Goal: Information Seeking & Learning: Find specific fact

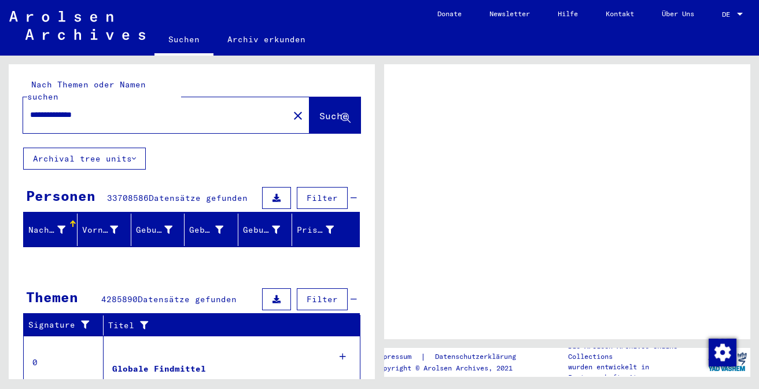
click at [737, 14] on div at bounding box center [740, 14] width 6 height 3
click at [727, 14] on span "DE" at bounding box center [728, 14] width 13 height 8
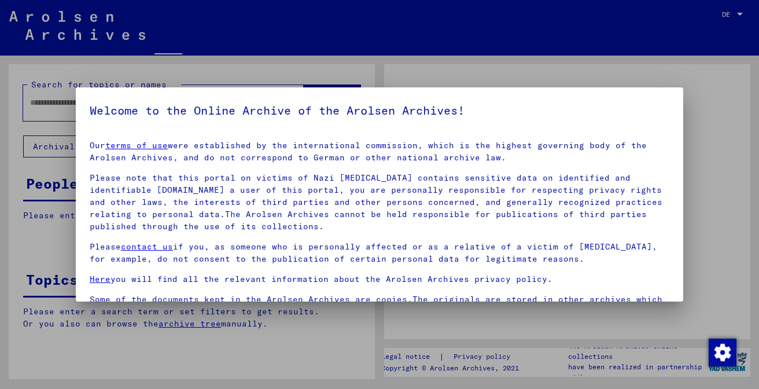
type input "**********"
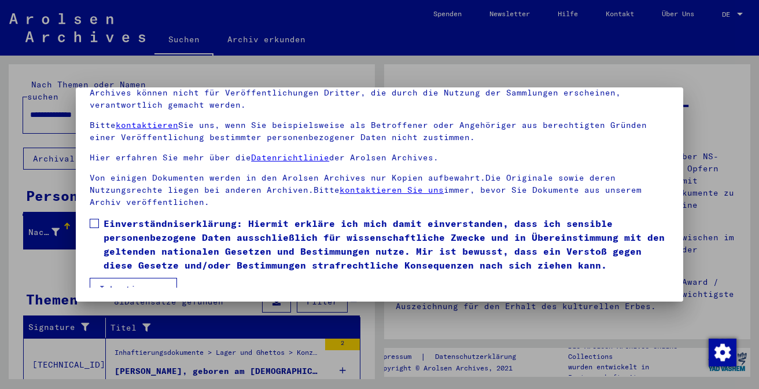
click at [163, 278] on button "Ich stimme zu" at bounding box center [133, 289] width 87 height 22
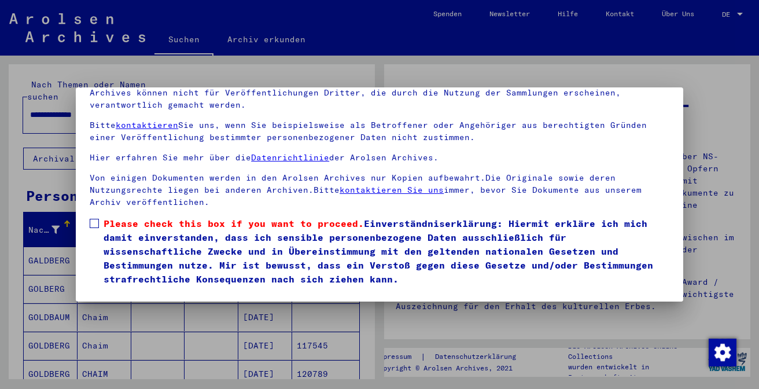
click at [96, 219] on span at bounding box center [94, 223] width 9 height 9
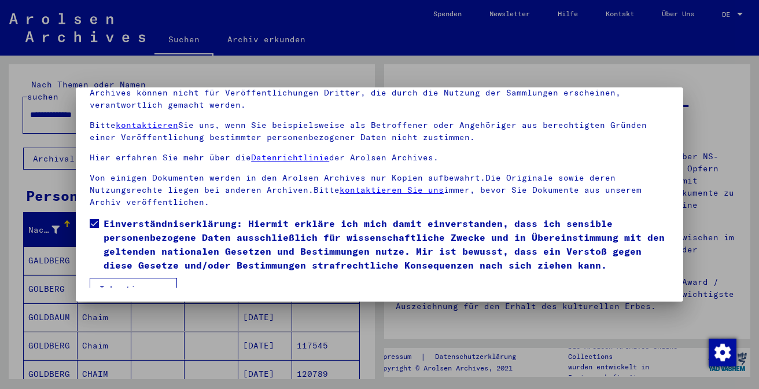
click at [138, 278] on button "Ich stimme zu" at bounding box center [133, 289] width 87 height 22
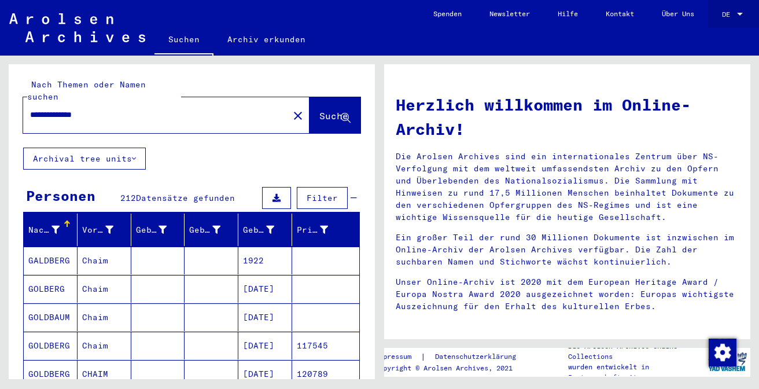
click at [723, 14] on span "DE" at bounding box center [728, 14] width 13 height 8
click at [715, 24] on span "English" at bounding box center [710, 20] width 28 height 9
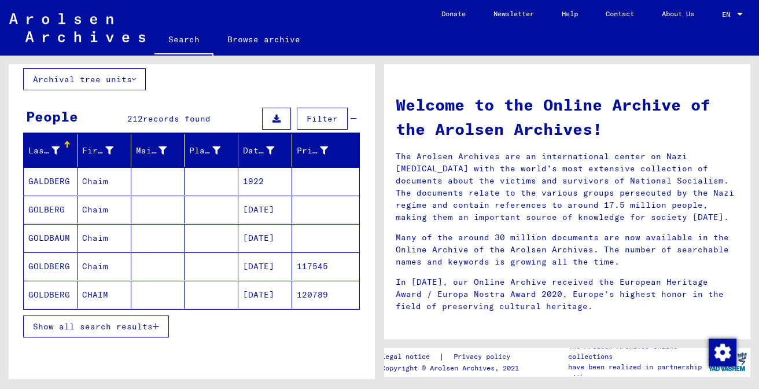
scroll to position [84, 0]
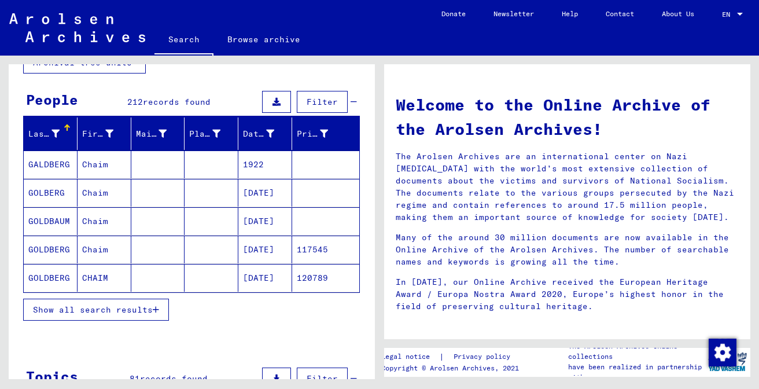
click at [145, 307] on span "Show all search results" at bounding box center [93, 309] width 120 height 10
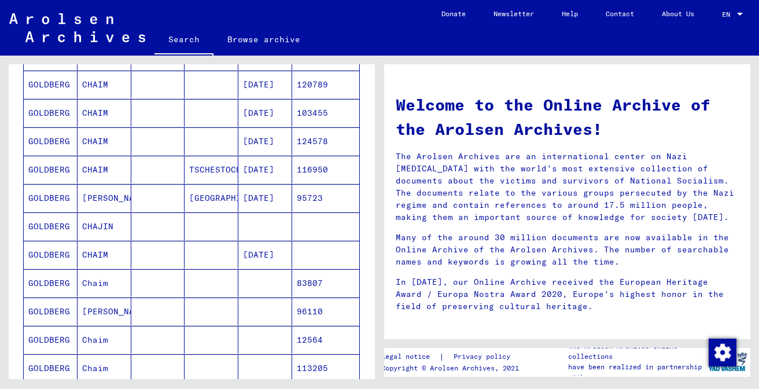
scroll to position [281, 0]
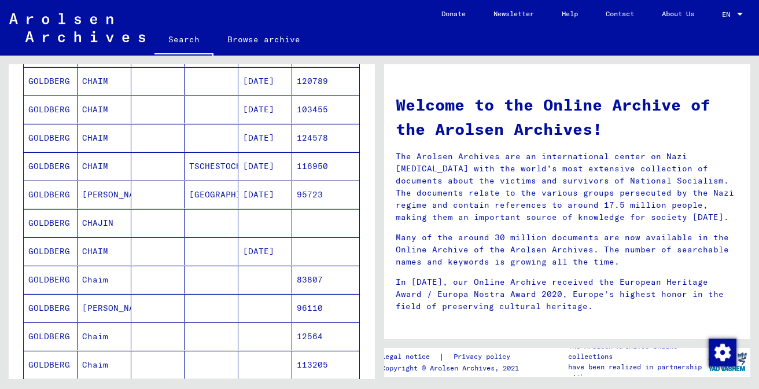
click at [90, 279] on mat-cell "Chaim" at bounding box center [105, 280] width 54 height 28
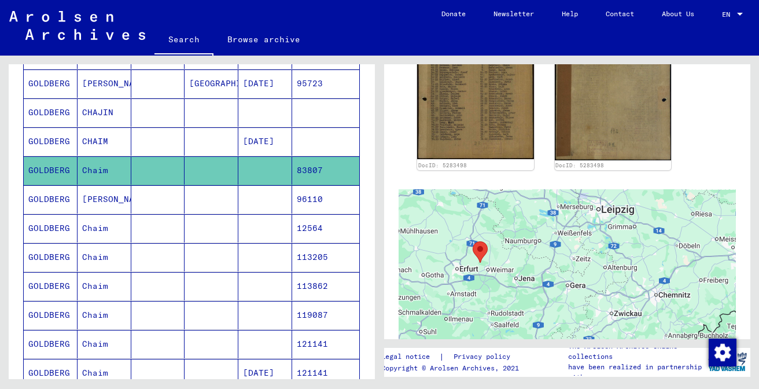
scroll to position [408, 0]
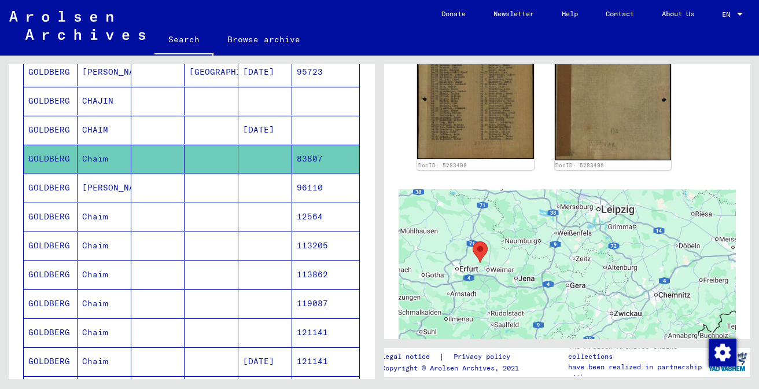
click at [106, 190] on mat-cell "[PERSON_NAME]" at bounding box center [105, 188] width 54 height 28
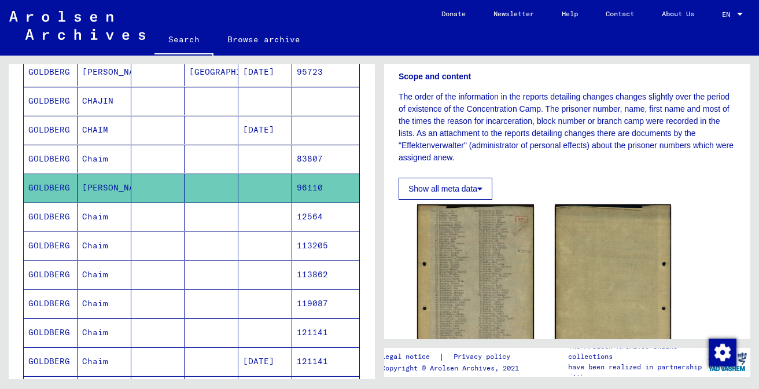
scroll to position [187, 0]
click at [123, 217] on mat-cell "Chaim" at bounding box center [105, 216] width 54 height 28
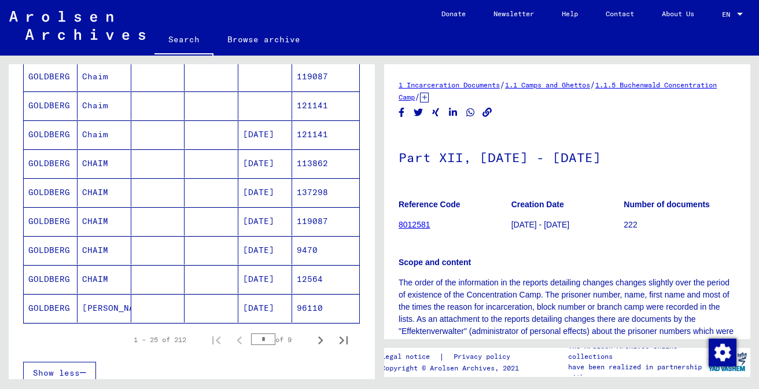
scroll to position [635, 0]
click at [316, 340] on icon "Next page" at bounding box center [320, 339] width 16 height 16
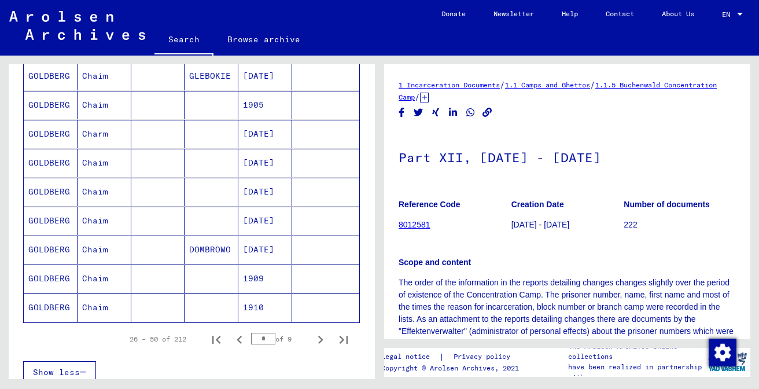
click at [53, 248] on mat-cell "GOLDBERG" at bounding box center [51, 249] width 54 height 28
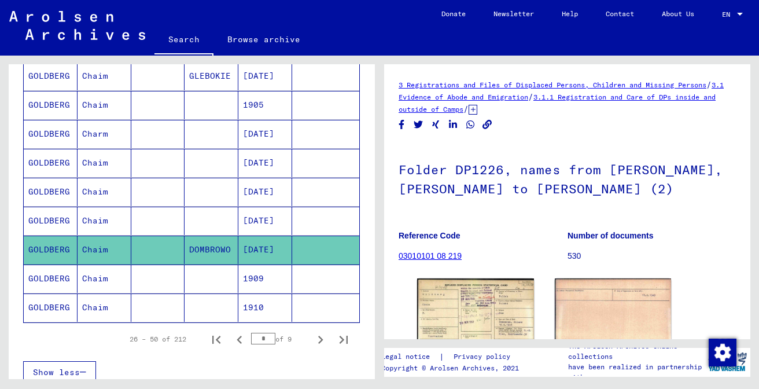
scroll to position [6, 0]
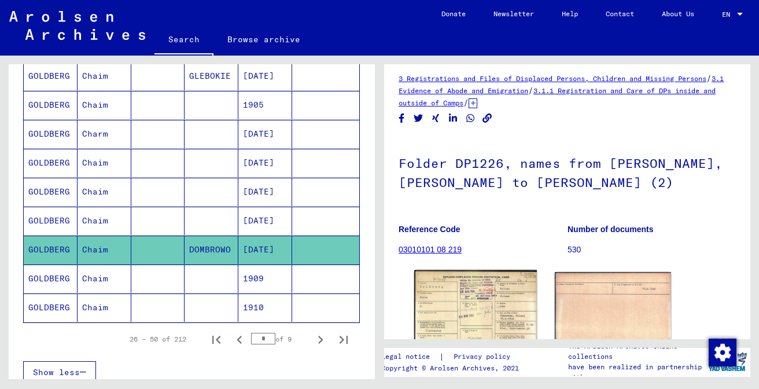
click at [471, 288] on img at bounding box center [475, 309] width 123 height 78
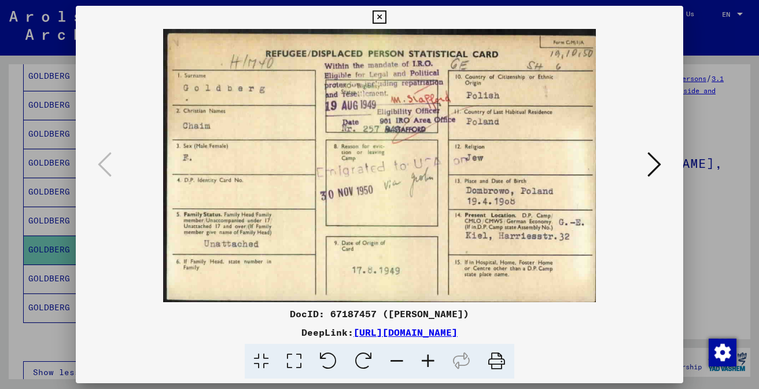
click at [653, 168] on icon at bounding box center [654, 164] width 14 height 28
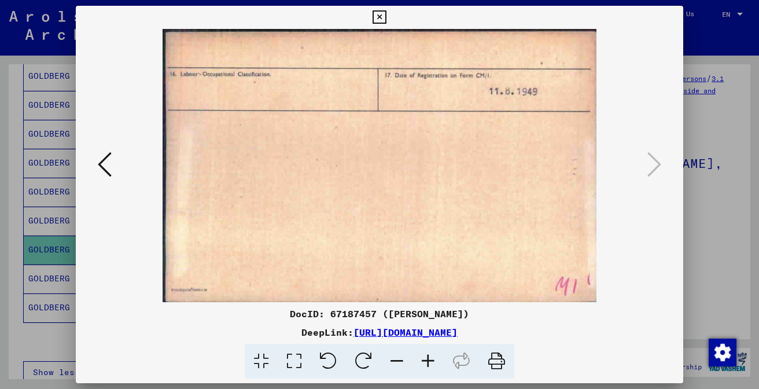
click at [386, 23] on icon at bounding box center [379, 17] width 13 height 14
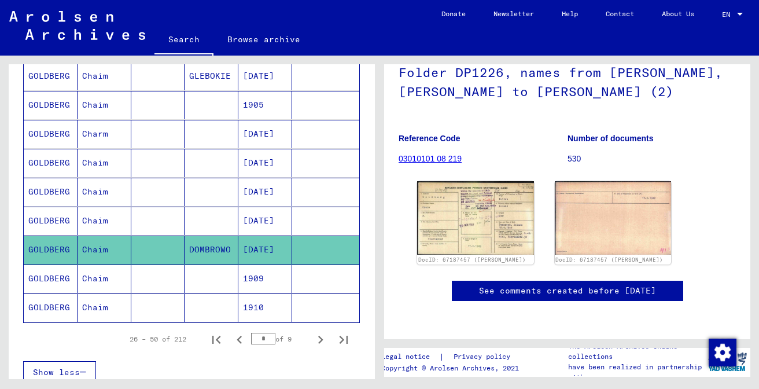
scroll to position [170, 0]
click at [250, 278] on mat-cell "1909" at bounding box center [265, 278] width 54 height 28
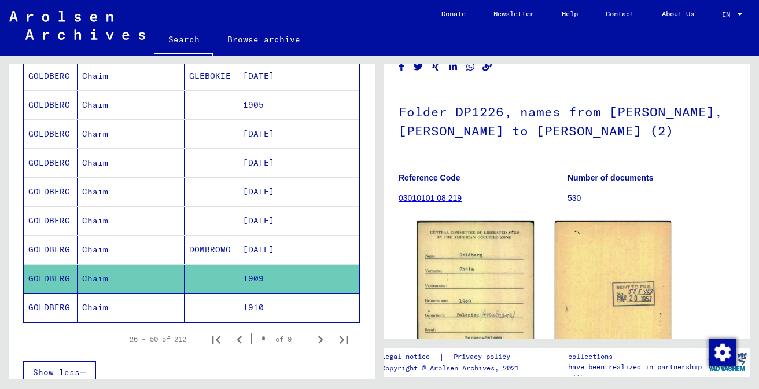
scroll to position [57, 0]
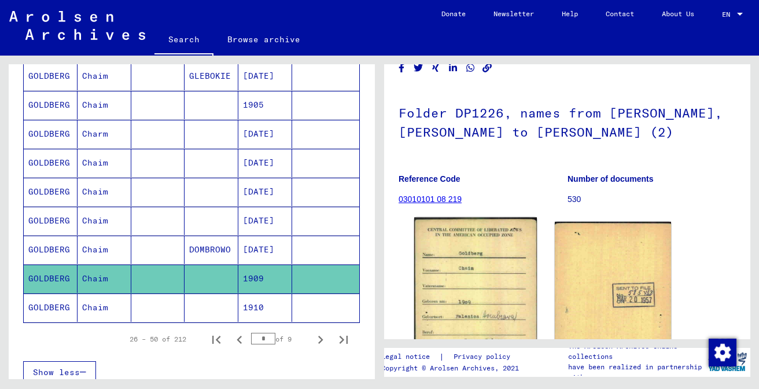
click at [452, 266] on img at bounding box center [475, 302] width 123 height 171
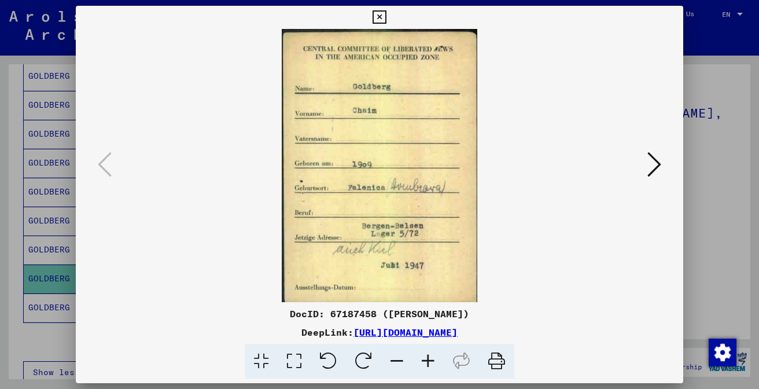
click at [651, 164] on icon at bounding box center [654, 164] width 14 height 28
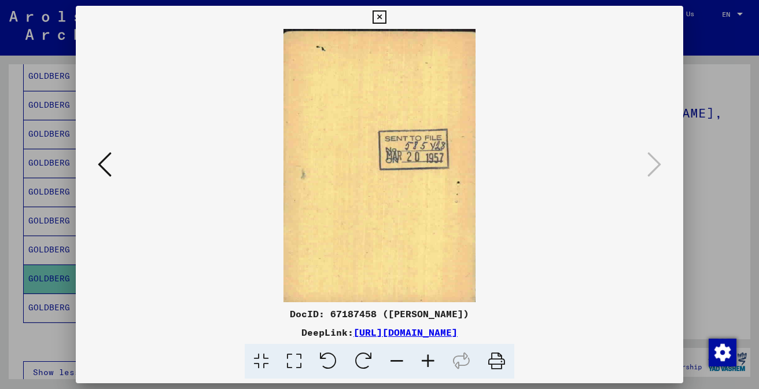
click at [386, 19] on icon at bounding box center [379, 17] width 13 height 14
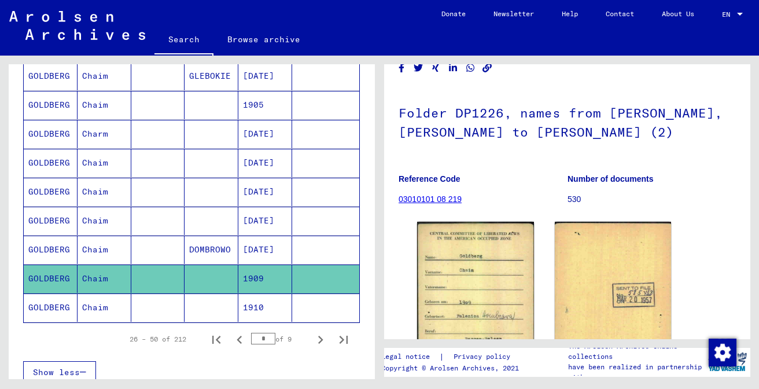
click at [253, 303] on mat-cell "1910" at bounding box center [265, 307] width 54 height 28
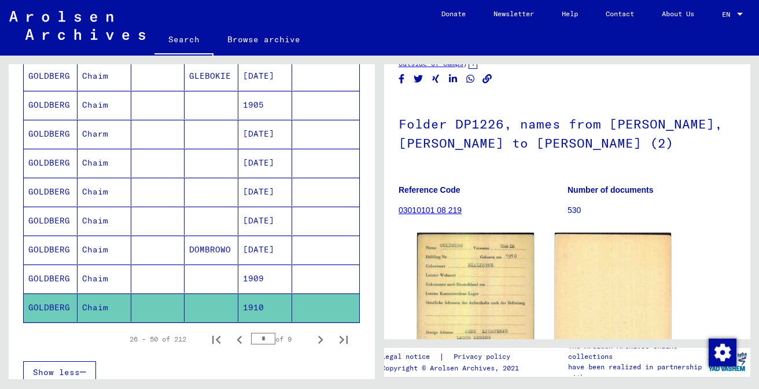
scroll to position [76, 0]
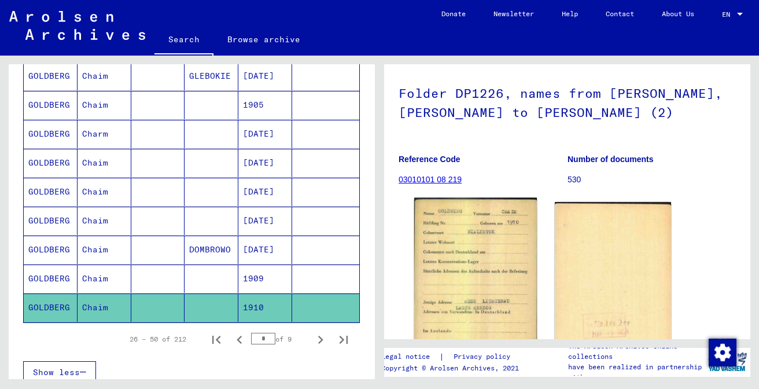
click at [491, 264] on img at bounding box center [475, 284] width 123 height 172
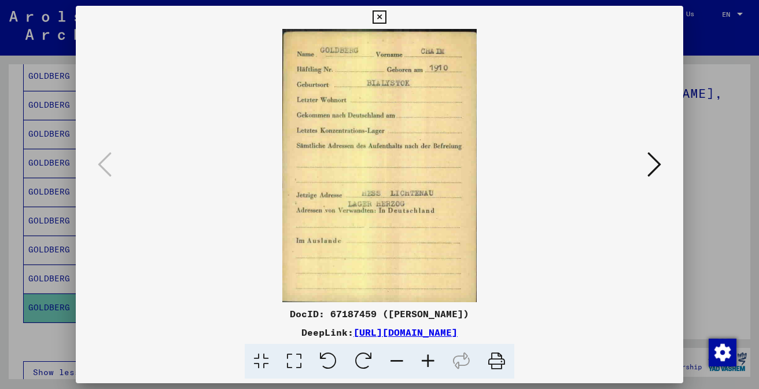
click at [386, 17] on icon at bounding box center [379, 17] width 13 height 14
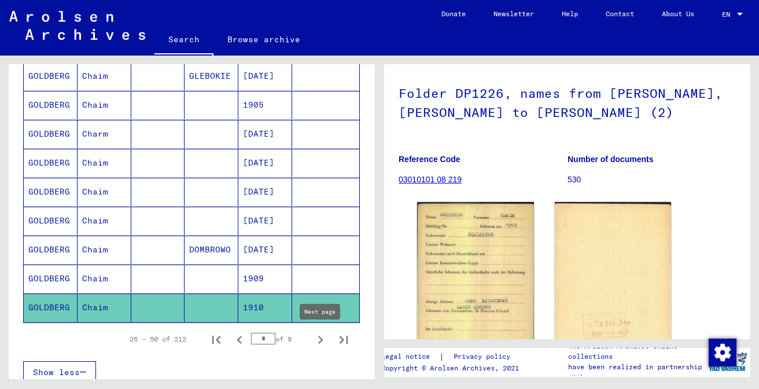
click at [318, 342] on icon "Next page" at bounding box center [320, 339] width 16 height 16
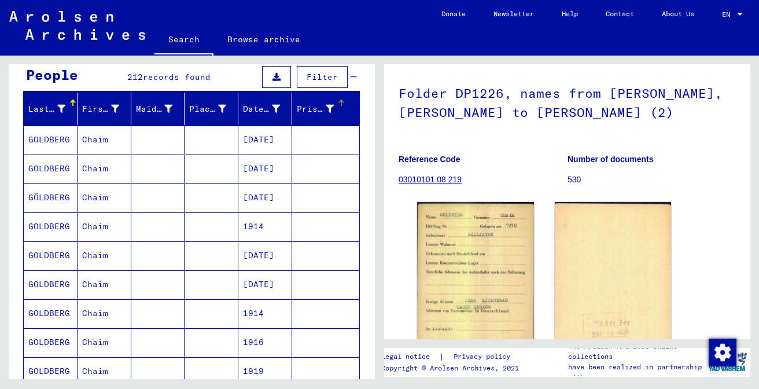
scroll to position [110, 0]
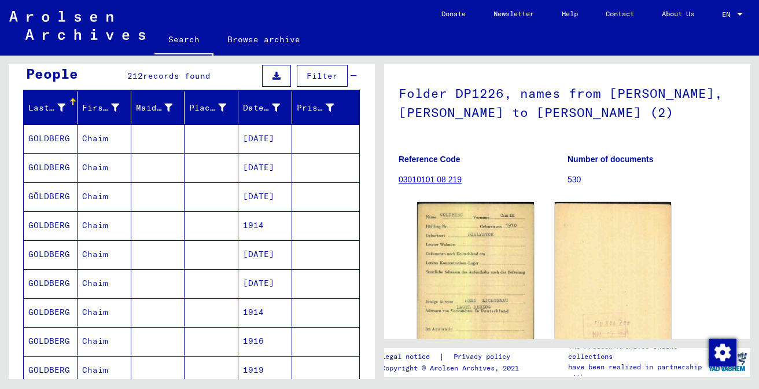
click at [269, 139] on mat-cell "[DATE]" at bounding box center [265, 138] width 54 height 28
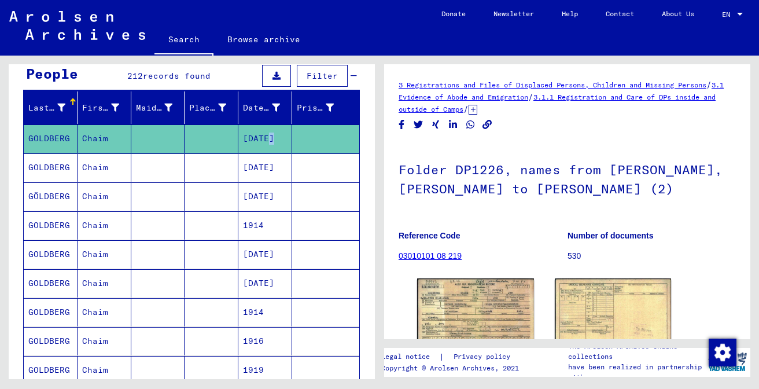
click at [266, 142] on mat-cell "[DATE]" at bounding box center [265, 138] width 54 height 28
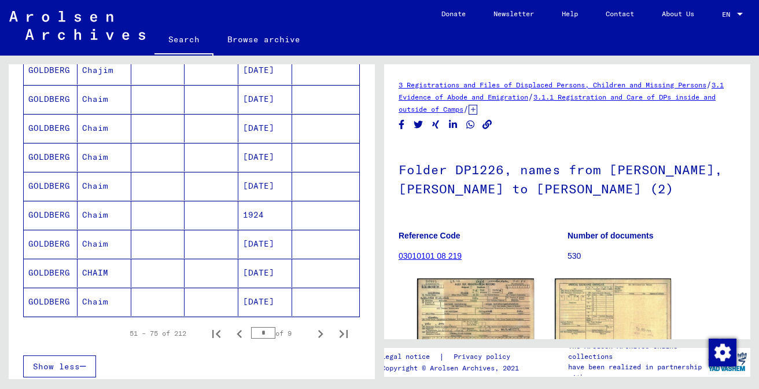
scroll to position [651, 0]
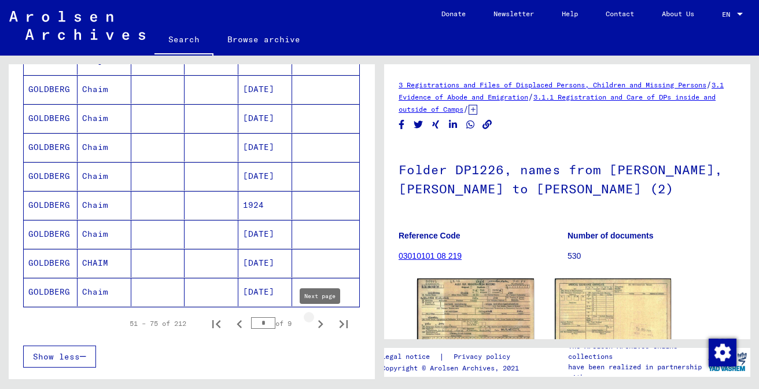
click at [319, 323] on icon "Next page" at bounding box center [320, 324] width 16 height 16
click at [104, 231] on mat-cell "Chaim" at bounding box center [105, 234] width 54 height 28
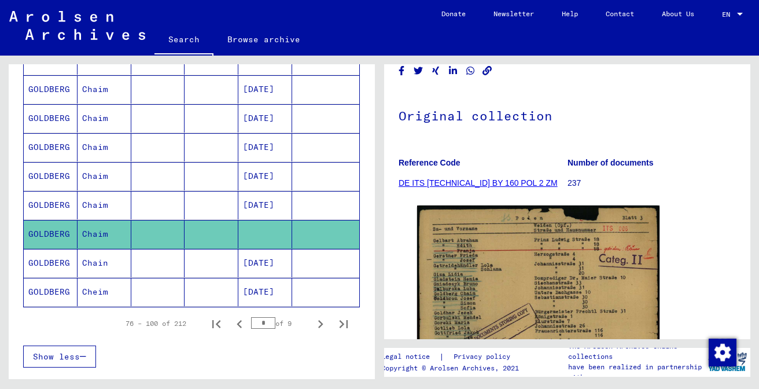
scroll to position [66, 0]
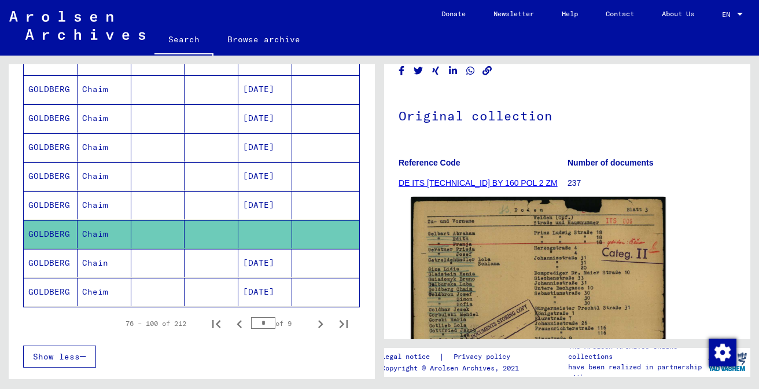
click at [480, 272] on img at bounding box center [538, 375] width 255 height 356
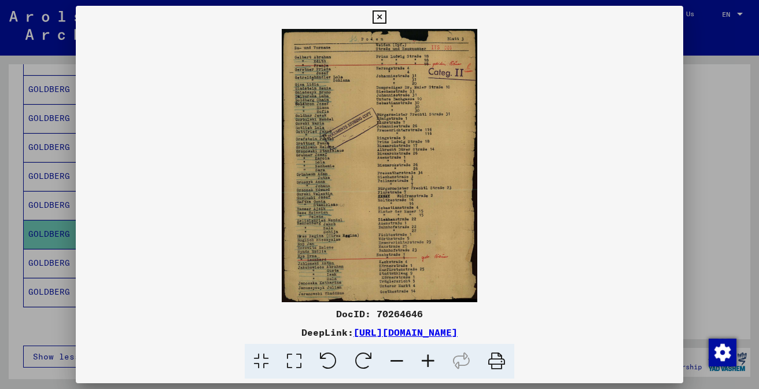
scroll to position [0, 0]
click at [428, 356] on icon at bounding box center [427, 361] width 31 height 35
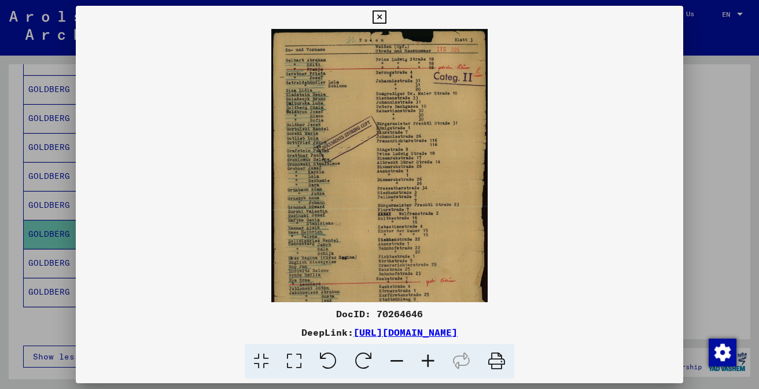
click at [428, 356] on icon at bounding box center [427, 361] width 31 height 35
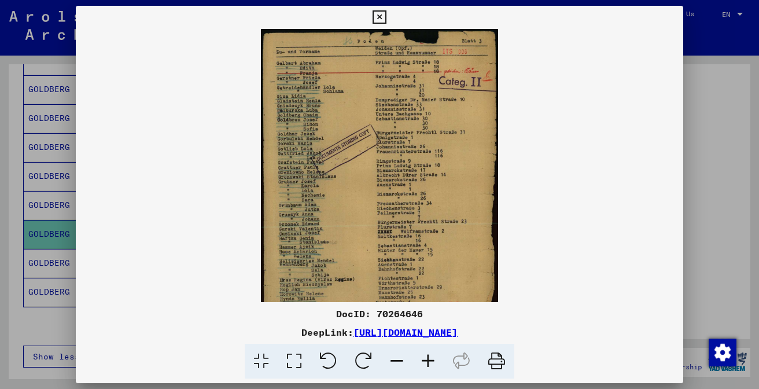
click at [429, 356] on icon at bounding box center [427, 361] width 31 height 35
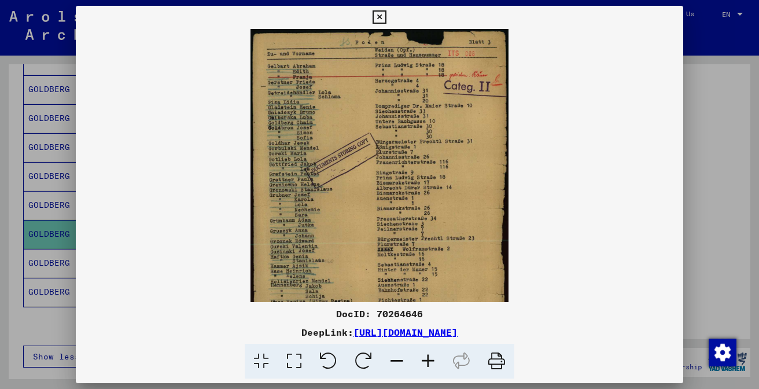
click at [429, 356] on icon at bounding box center [427, 361] width 31 height 35
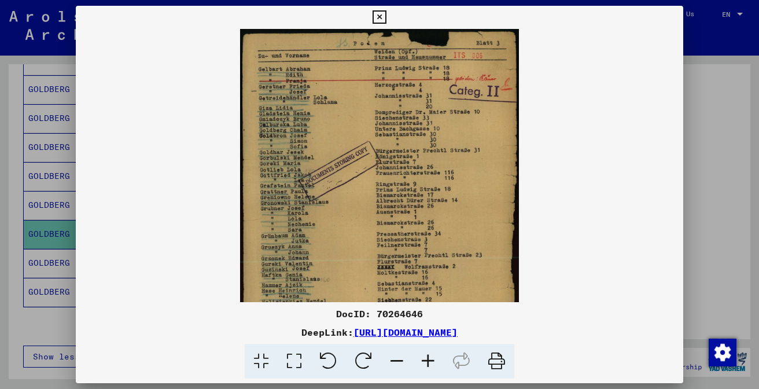
click at [429, 356] on icon at bounding box center [427, 361] width 31 height 35
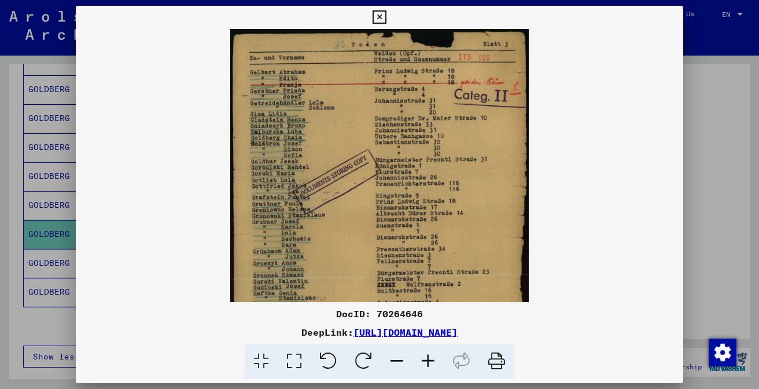
click at [429, 356] on icon at bounding box center [427, 361] width 31 height 35
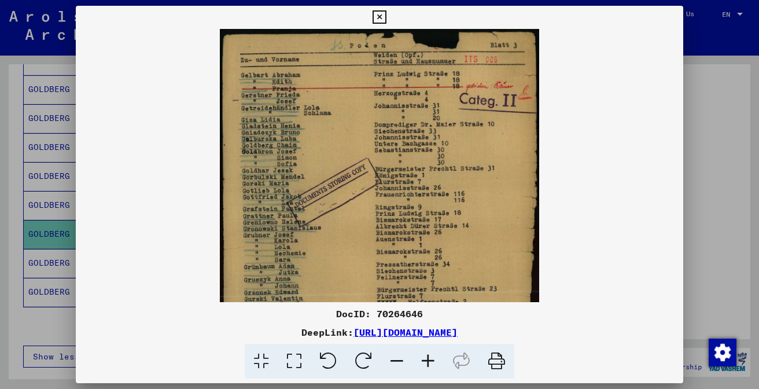
drag, startPoint x: 423, startPoint y: 353, endPoint x: 421, endPoint y: 346, distance: 6.6
click at [421, 346] on icon at bounding box center [427, 361] width 31 height 35
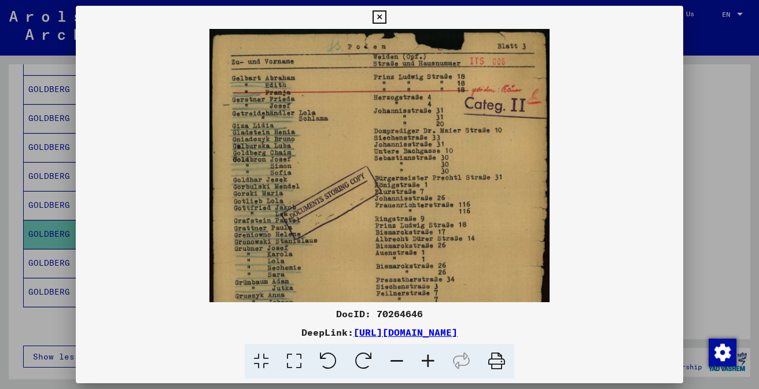
click at [422, 347] on icon at bounding box center [427, 361] width 31 height 35
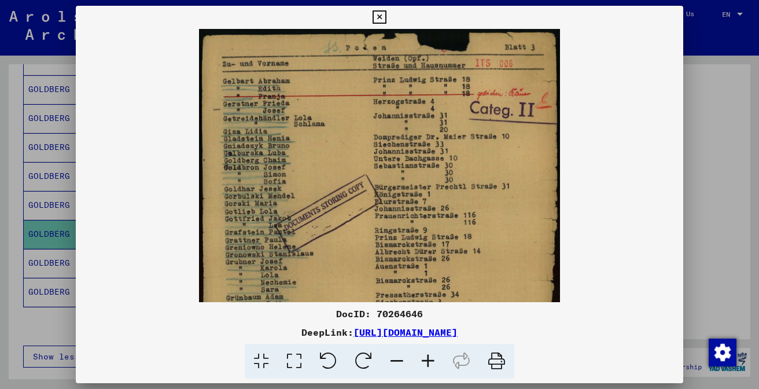
click at [386, 19] on icon at bounding box center [379, 17] width 13 height 14
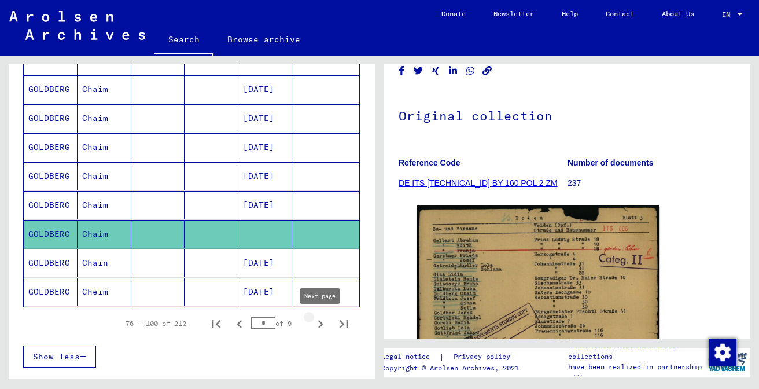
click at [320, 320] on icon "Next page" at bounding box center [320, 324] width 16 height 16
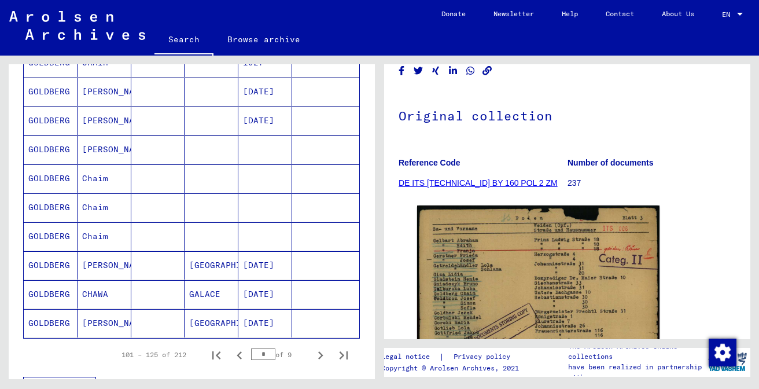
scroll to position [619, 0]
click at [262, 151] on mat-cell at bounding box center [265, 150] width 54 height 28
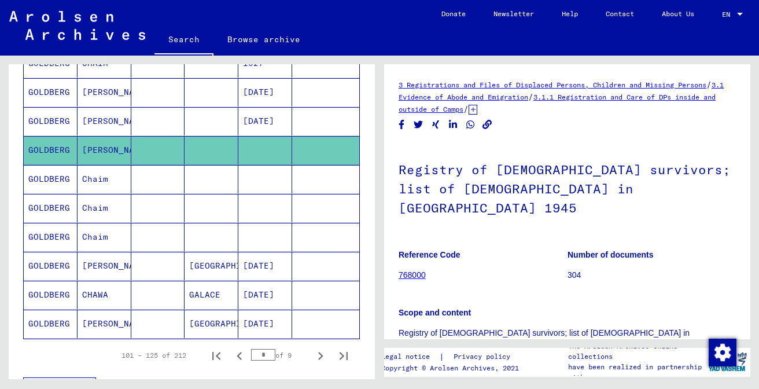
click at [266, 174] on mat-cell at bounding box center [265, 179] width 54 height 28
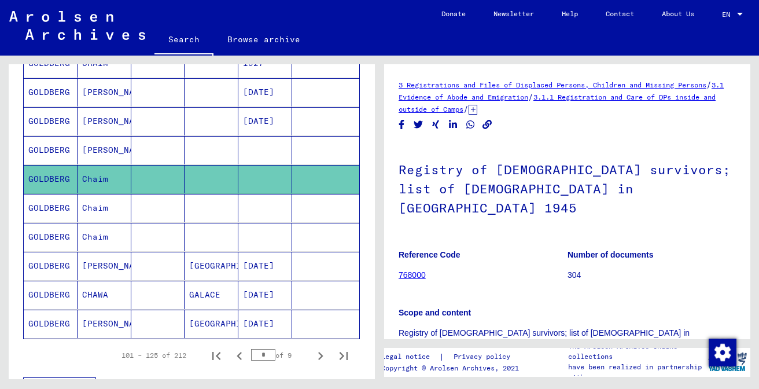
click at [270, 205] on mat-cell at bounding box center [265, 208] width 54 height 28
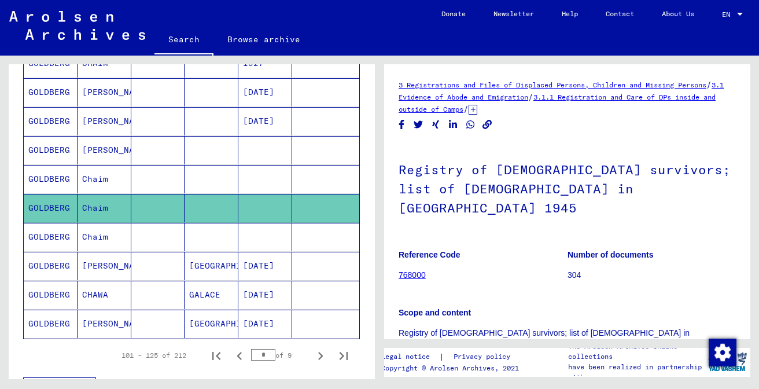
click at [269, 235] on mat-cell at bounding box center [265, 237] width 54 height 28
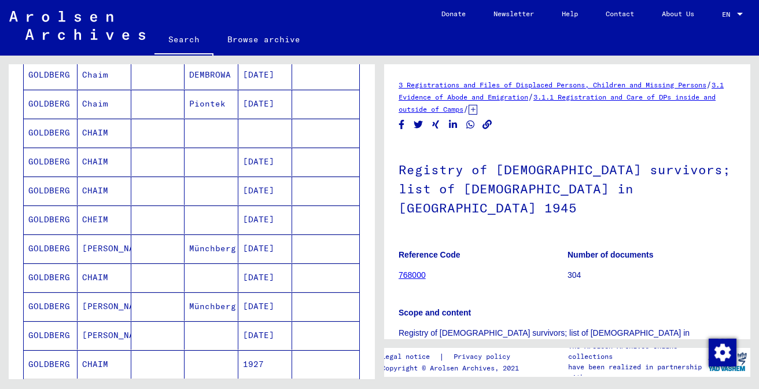
scroll to position [323, 0]
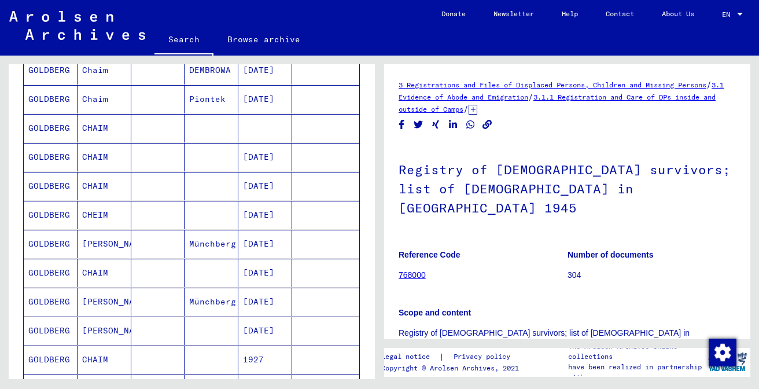
click at [271, 132] on mat-cell at bounding box center [265, 128] width 54 height 28
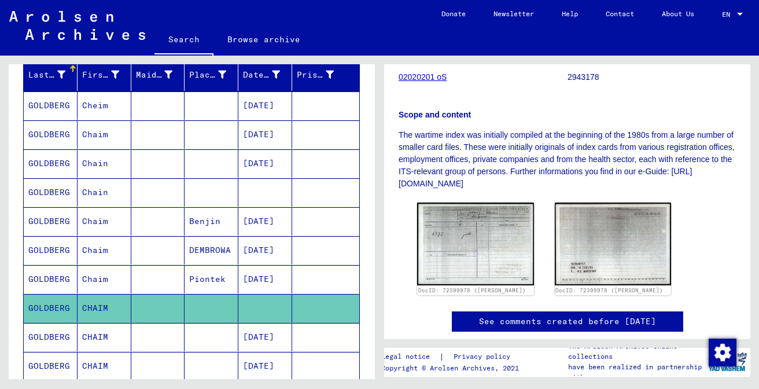
scroll to position [141, 0]
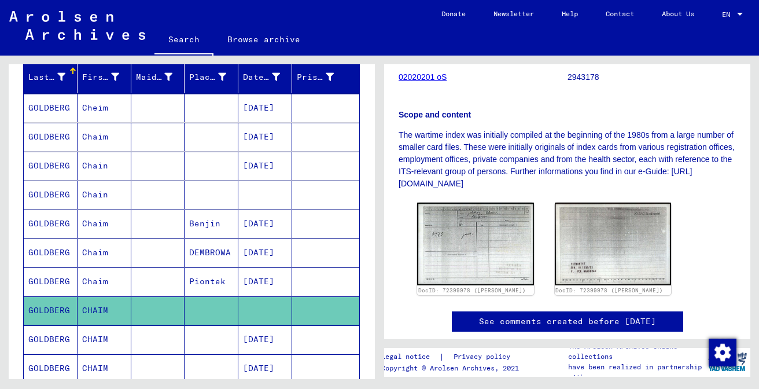
click at [279, 198] on mat-cell at bounding box center [265, 194] width 54 height 28
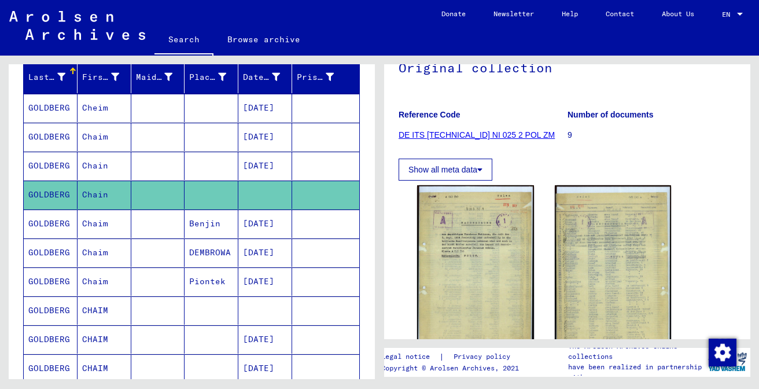
scroll to position [121, 0]
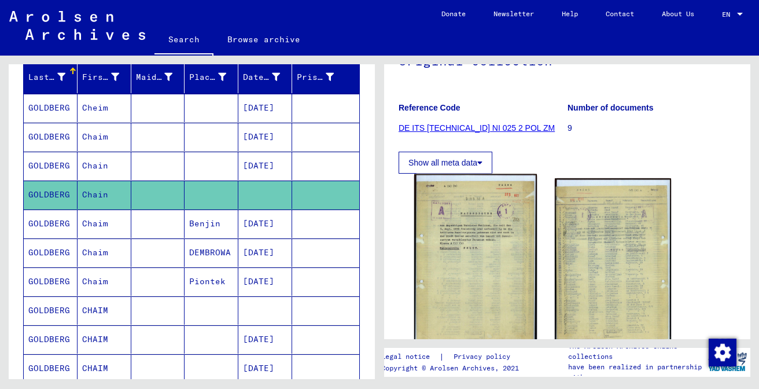
click at [455, 244] on img at bounding box center [475, 259] width 123 height 170
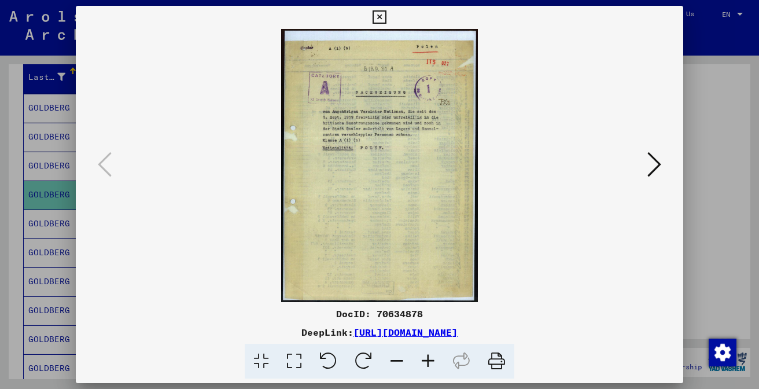
click at [455, 244] on img at bounding box center [379, 165] width 529 height 273
click at [657, 167] on icon at bounding box center [654, 164] width 14 height 28
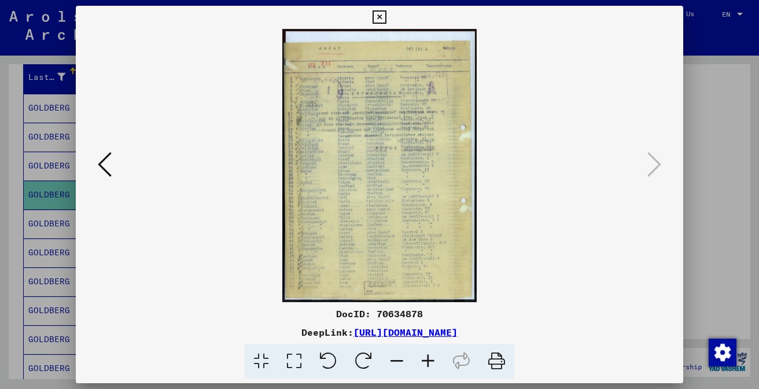
click at [429, 355] on icon at bounding box center [427, 361] width 31 height 35
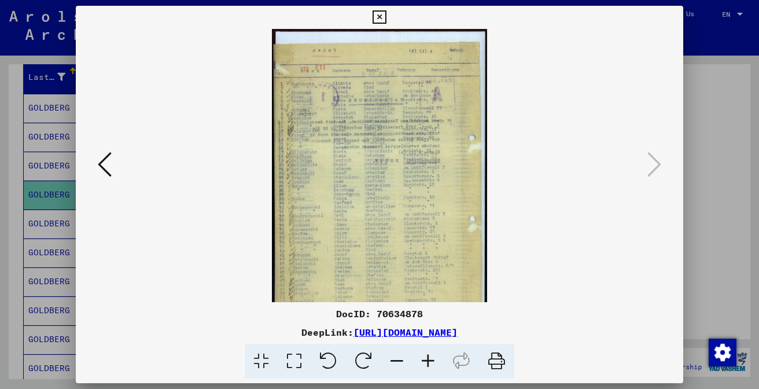
click at [429, 355] on icon at bounding box center [427, 361] width 31 height 35
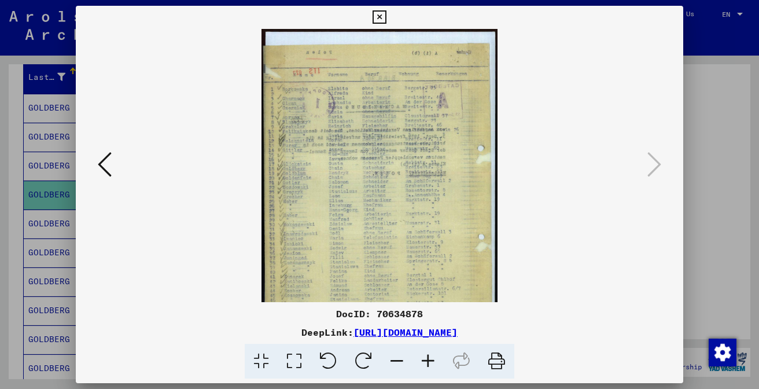
click at [429, 355] on icon at bounding box center [427, 361] width 31 height 35
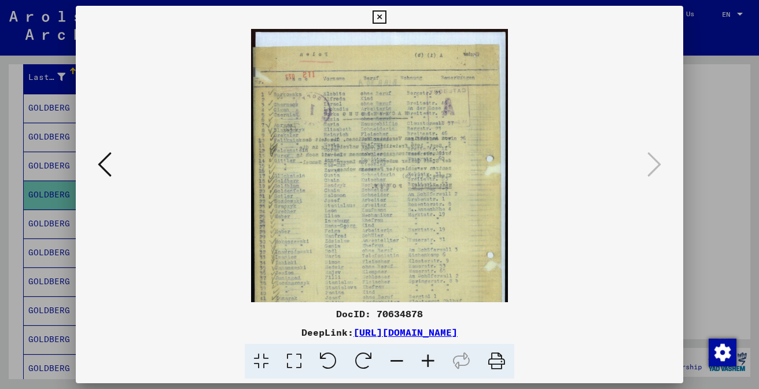
click at [429, 355] on icon at bounding box center [427, 361] width 31 height 35
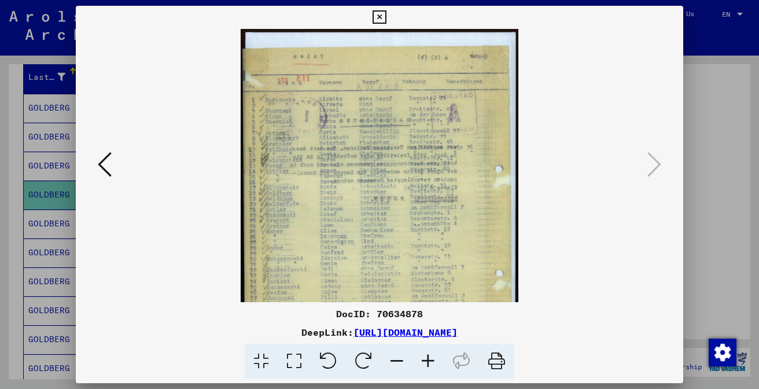
click at [429, 355] on icon at bounding box center [427, 361] width 31 height 35
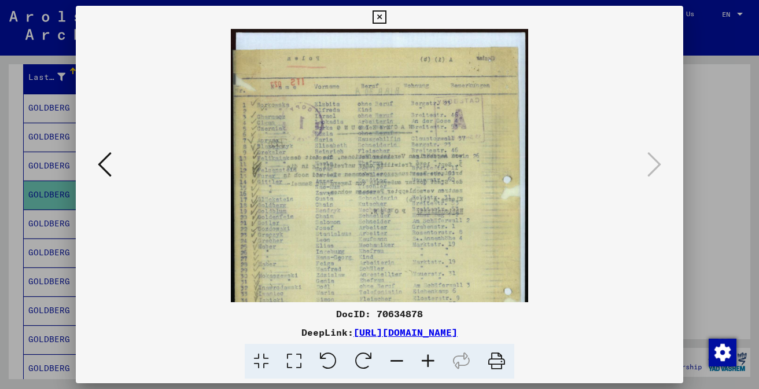
click at [429, 355] on icon at bounding box center [427, 361] width 31 height 35
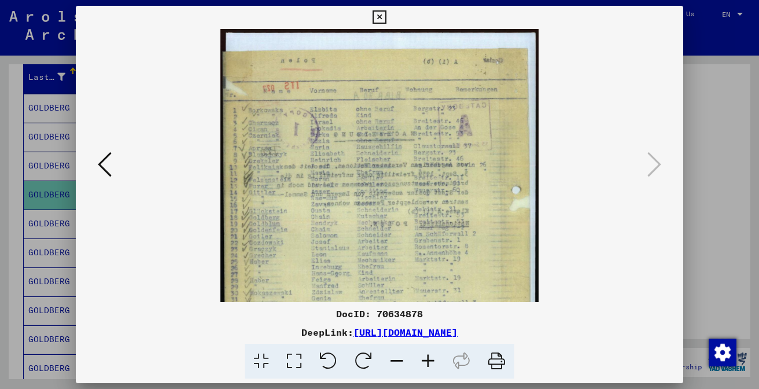
click at [386, 19] on icon at bounding box center [379, 17] width 13 height 14
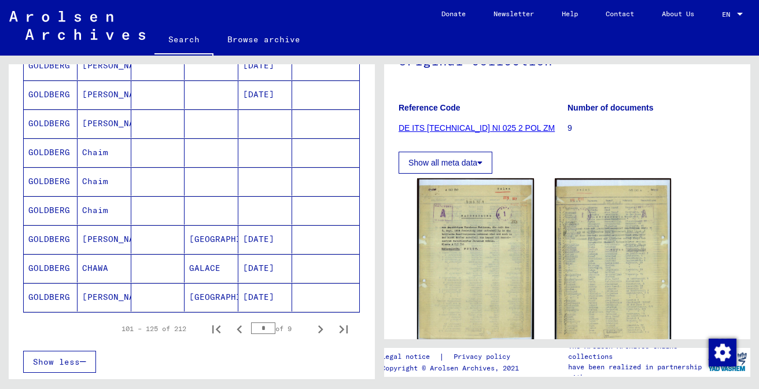
scroll to position [659, 0]
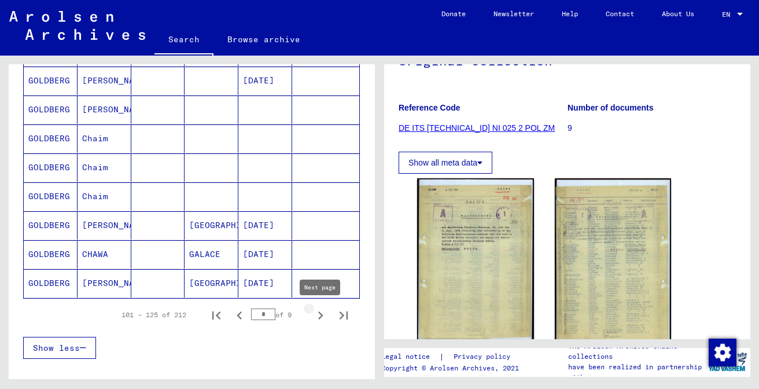
click at [321, 314] on icon "Next page" at bounding box center [320, 315] width 5 height 8
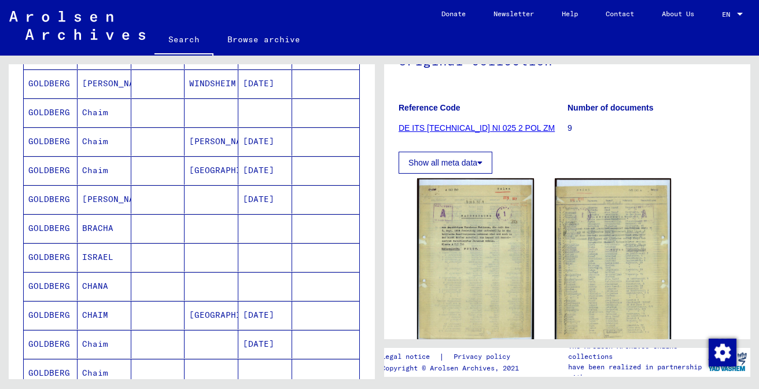
scroll to position [295, 0]
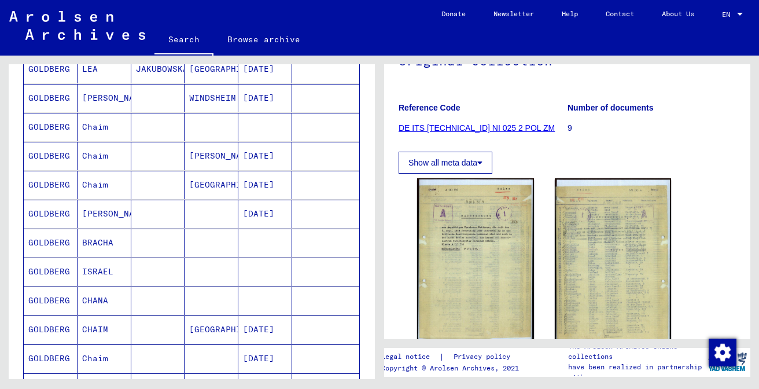
click at [272, 133] on mat-cell at bounding box center [265, 127] width 54 height 28
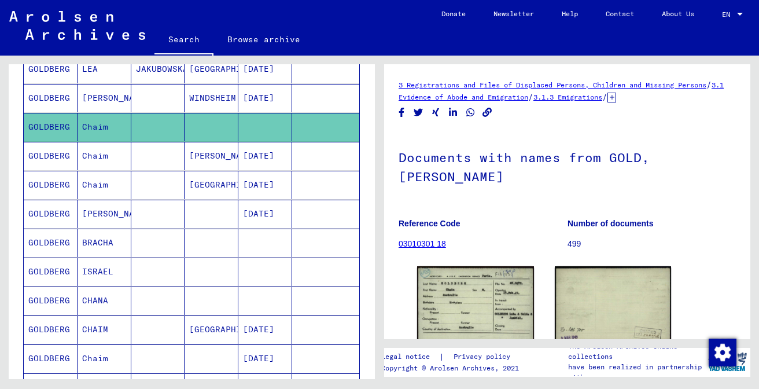
scroll to position [21, 0]
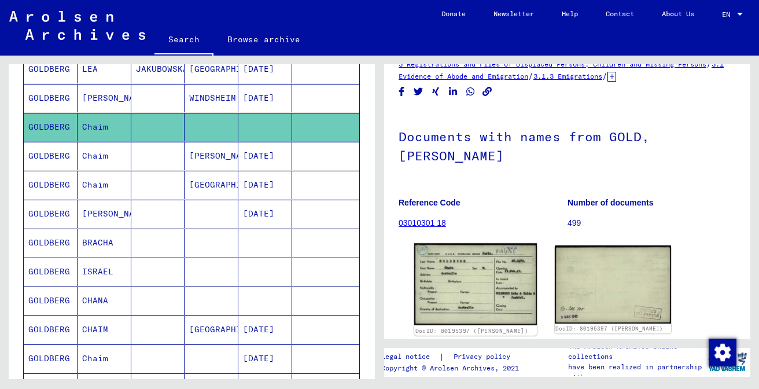
click at [495, 281] on img at bounding box center [475, 284] width 123 height 82
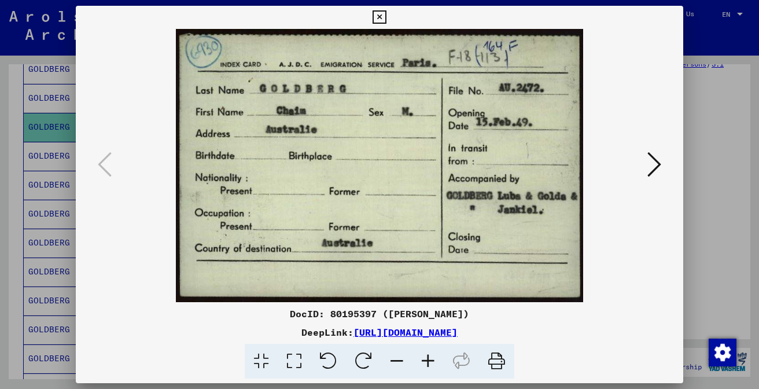
click at [386, 17] on icon at bounding box center [379, 17] width 13 height 14
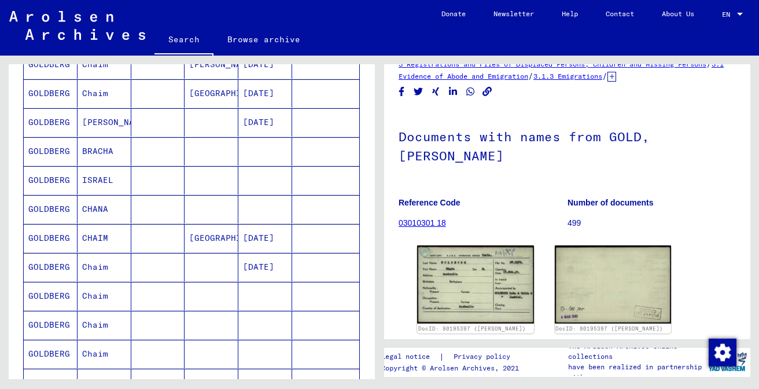
scroll to position [388, 0]
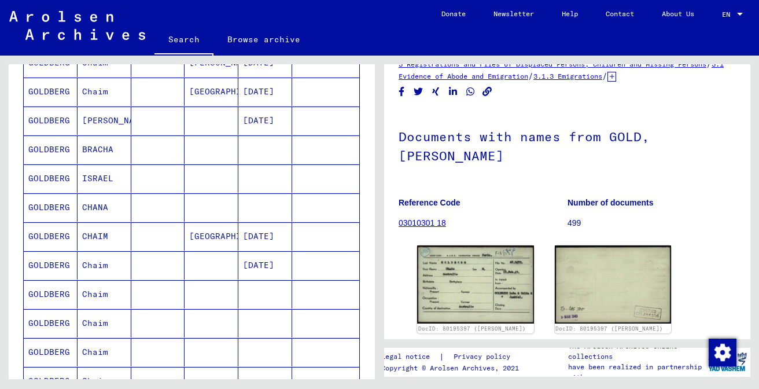
click at [222, 293] on mat-cell at bounding box center [212, 294] width 54 height 28
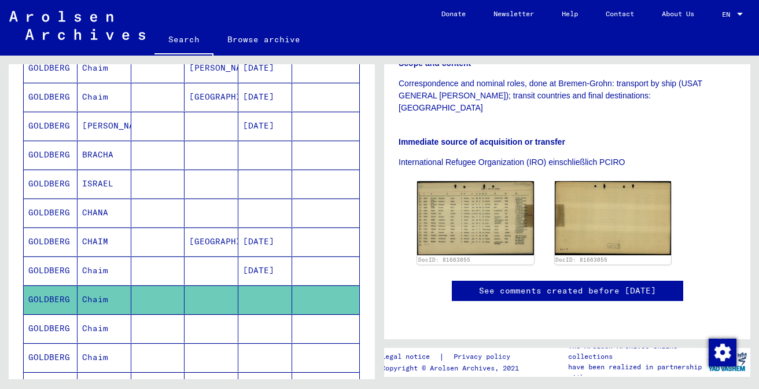
scroll to position [387, 0]
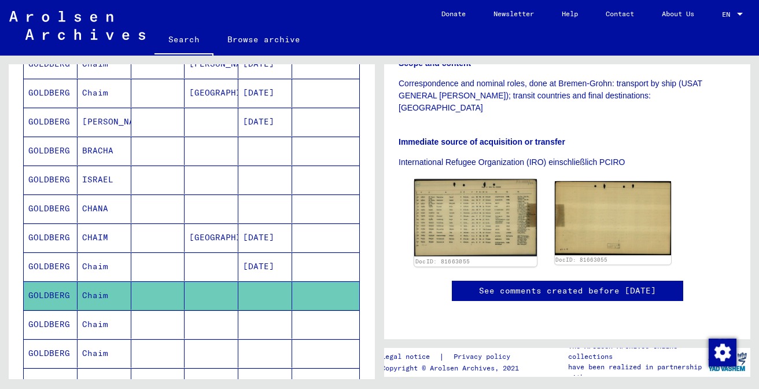
click at [449, 213] on img at bounding box center [475, 218] width 123 height 78
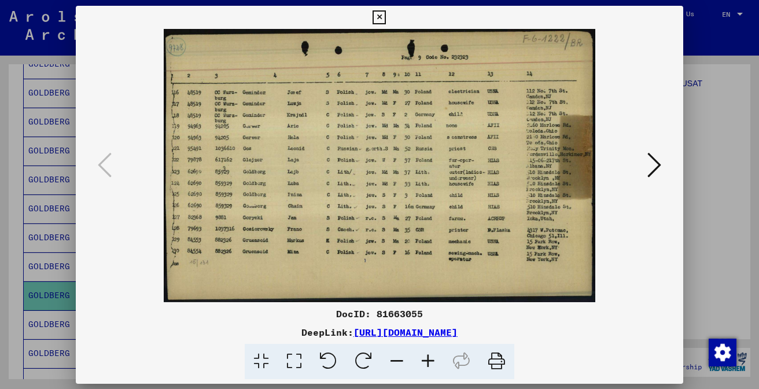
click at [449, 213] on img at bounding box center [379, 165] width 529 height 273
click at [386, 19] on icon at bounding box center [379, 17] width 13 height 14
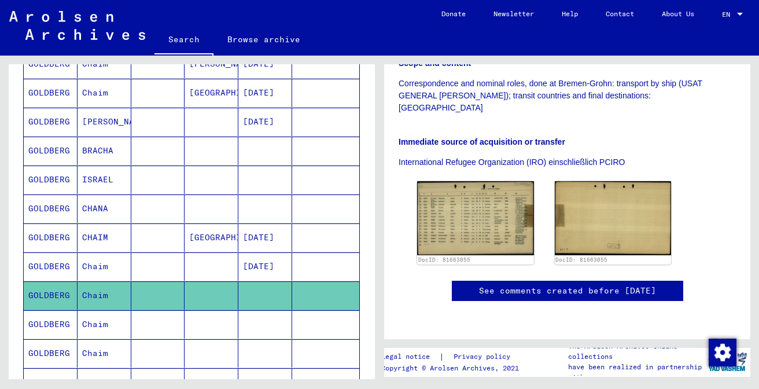
click at [269, 323] on mat-cell at bounding box center [265, 324] width 54 height 28
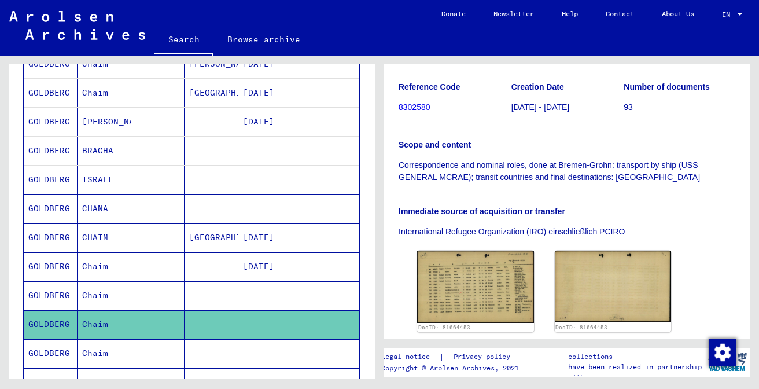
scroll to position [195, 0]
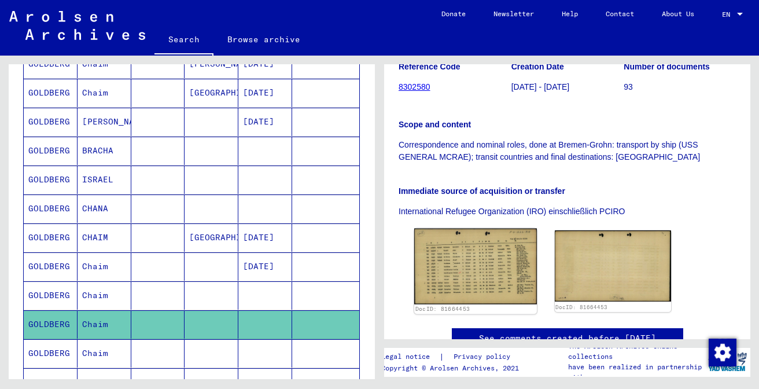
click at [476, 267] on img at bounding box center [475, 266] width 123 height 76
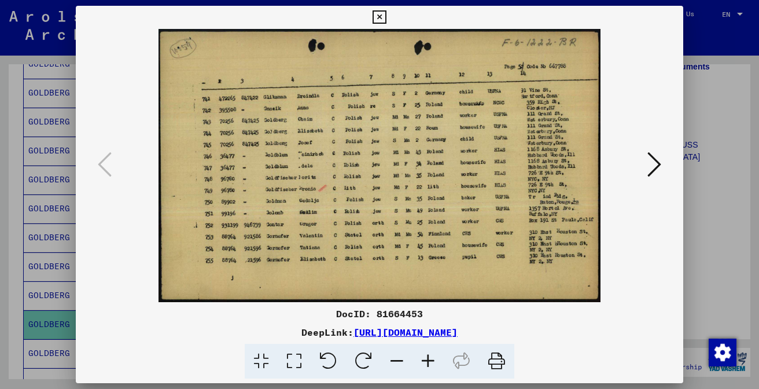
click at [476, 267] on img at bounding box center [379, 165] width 529 height 273
click at [386, 17] on icon at bounding box center [379, 17] width 13 height 14
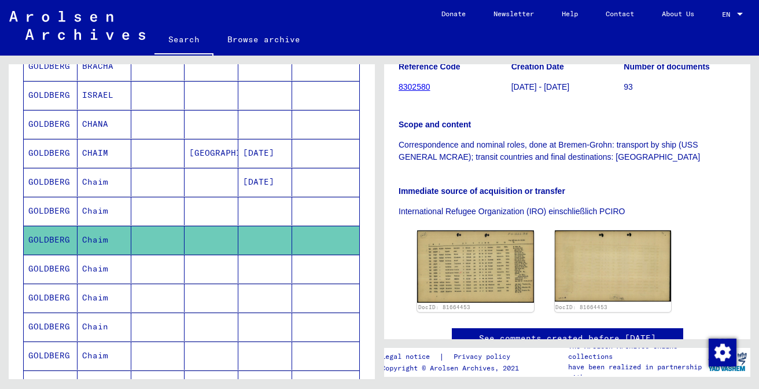
scroll to position [479, 0]
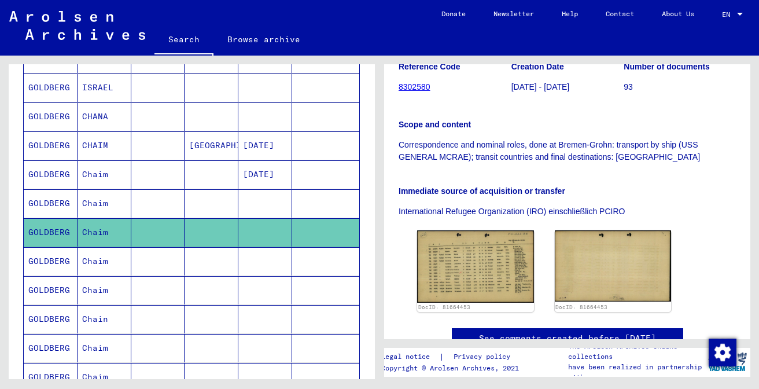
click at [105, 271] on mat-cell "Chaim" at bounding box center [105, 261] width 54 height 28
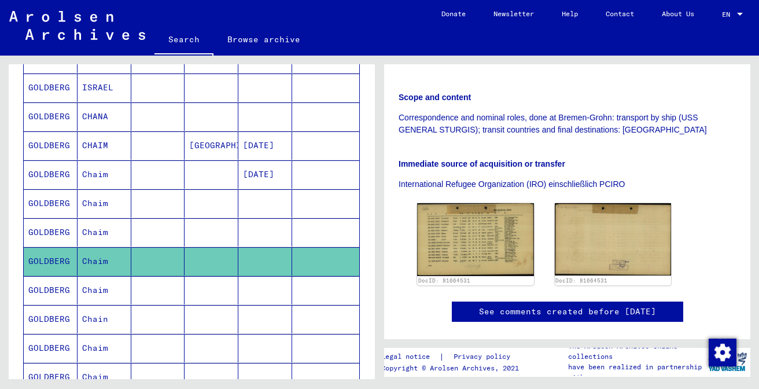
scroll to position [223, 0]
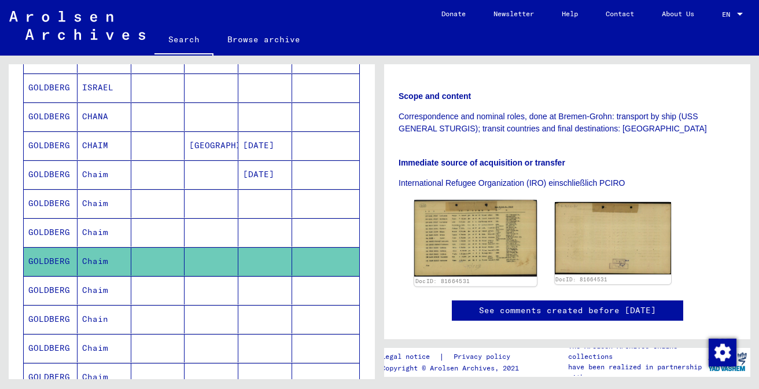
click at [480, 227] on img at bounding box center [475, 238] width 123 height 76
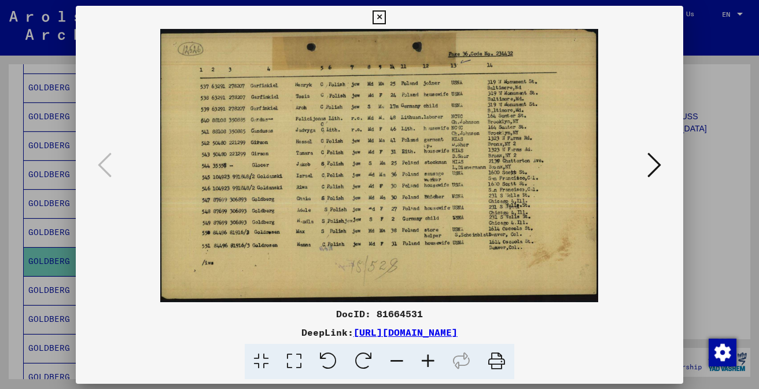
click at [480, 227] on img at bounding box center [379, 165] width 529 height 273
click at [481, 213] on img at bounding box center [379, 165] width 529 height 273
click at [386, 17] on icon at bounding box center [379, 17] width 13 height 14
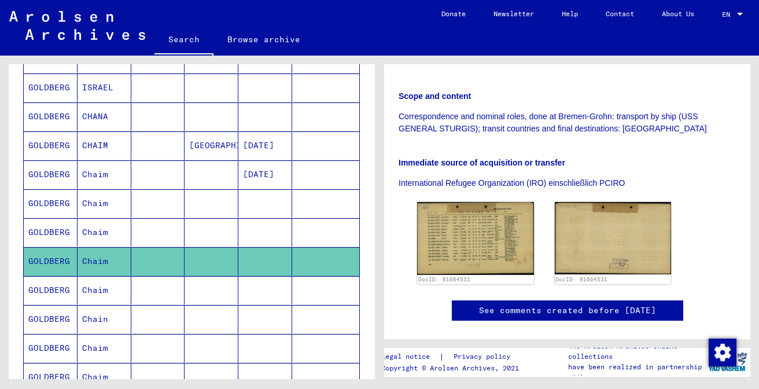
click at [104, 292] on mat-cell "Chaim" at bounding box center [105, 290] width 54 height 28
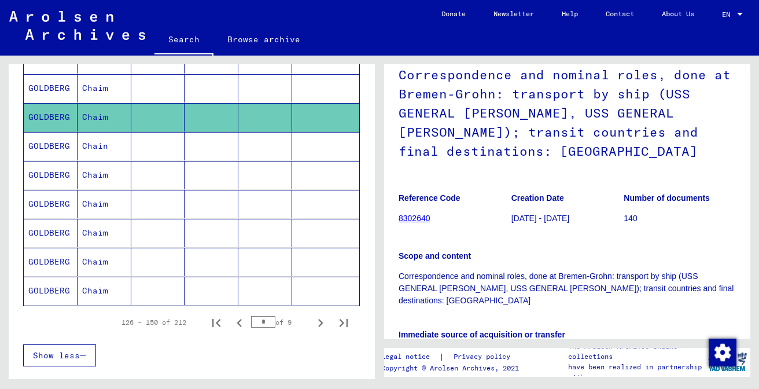
scroll to position [654, 0]
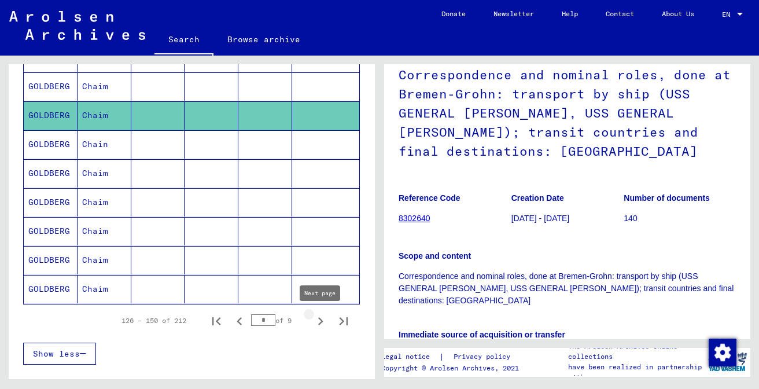
click at [321, 322] on icon "Next page" at bounding box center [320, 321] width 5 height 8
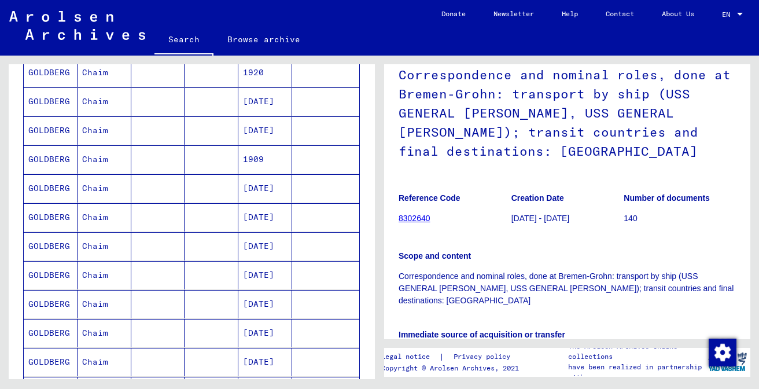
scroll to position [371, 0]
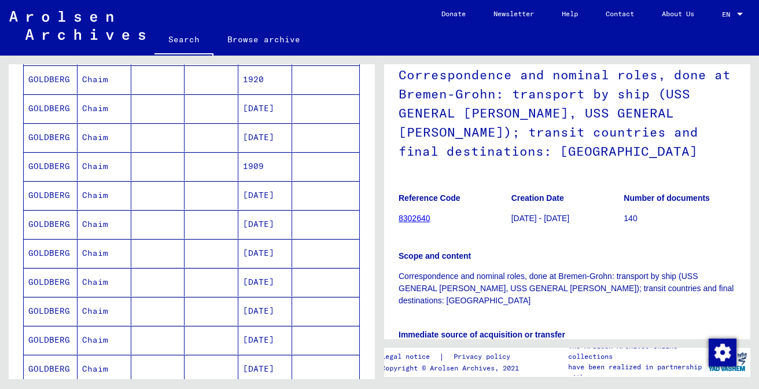
click at [281, 197] on mat-cell "[DATE]" at bounding box center [265, 195] width 54 height 28
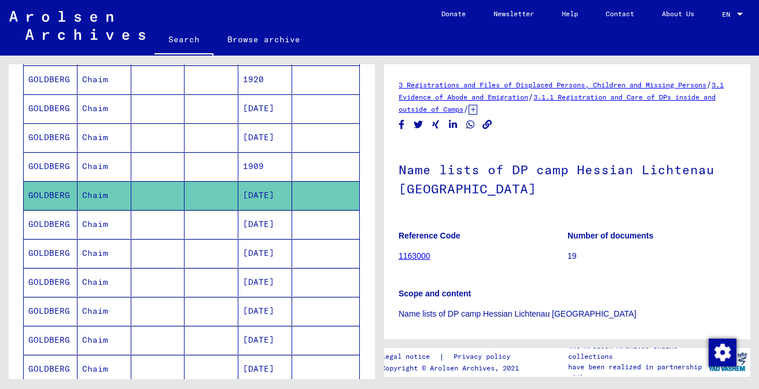
click at [281, 197] on mat-cell "[DATE]" at bounding box center [265, 195] width 54 height 28
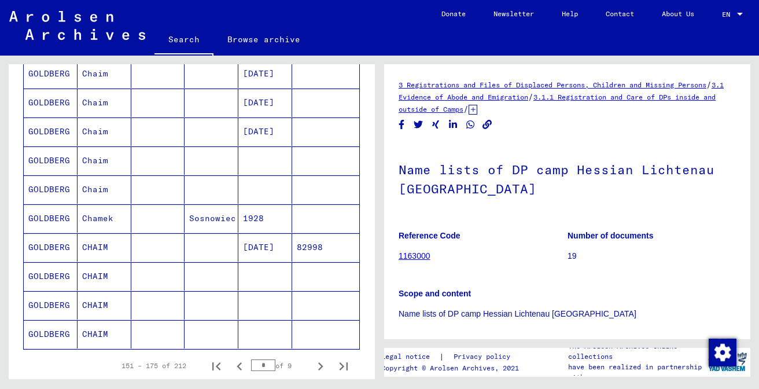
scroll to position [613, 0]
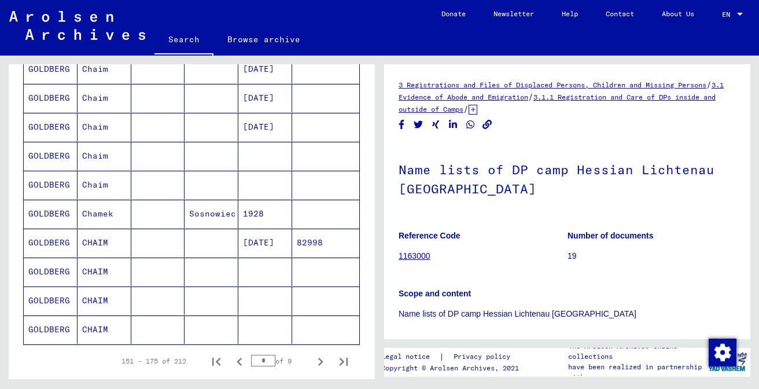
click at [279, 269] on mat-cell at bounding box center [265, 271] width 54 height 28
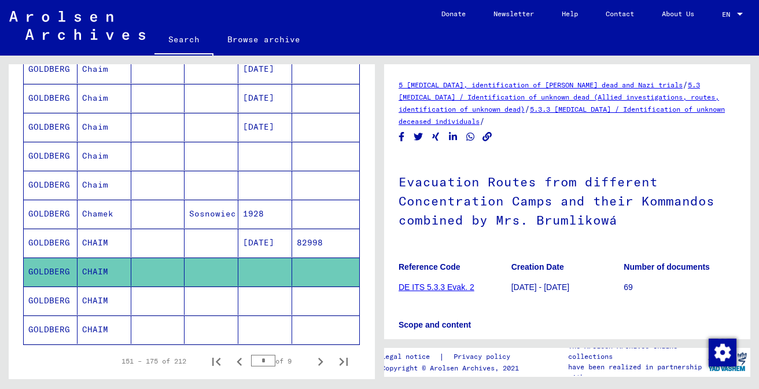
click at [272, 300] on mat-cell at bounding box center [265, 300] width 54 height 28
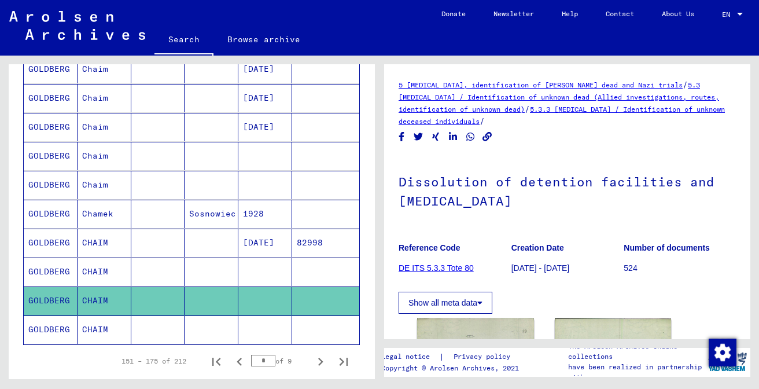
click at [270, 276] on mat-cell at bounding box center [265, 271] width 54 height 28
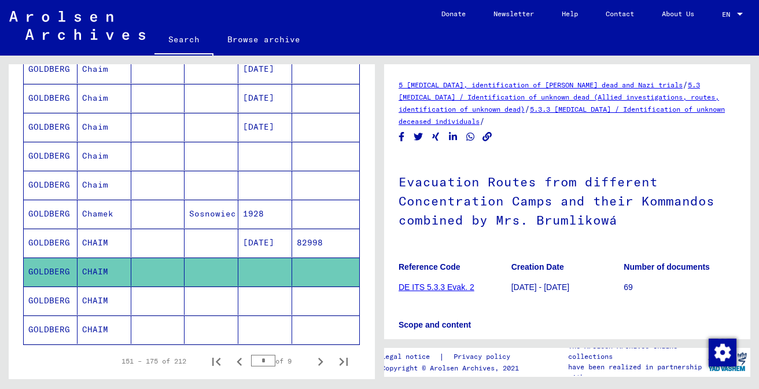
click at [271, 298] on mat-cell at bounding box center [265, 300] width 54 height 28
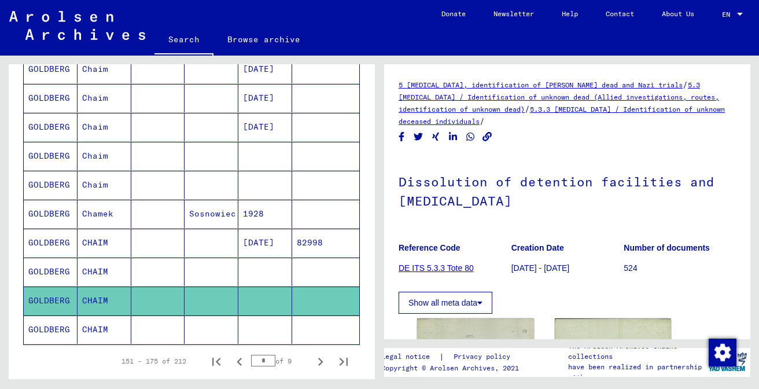
click at [272, 325] on mat-cell at bounding box center [265, 329] width 54 height 28
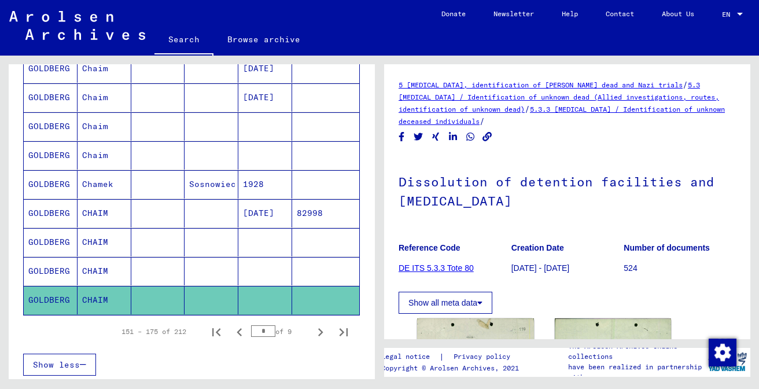
scroll to position [649, 0]
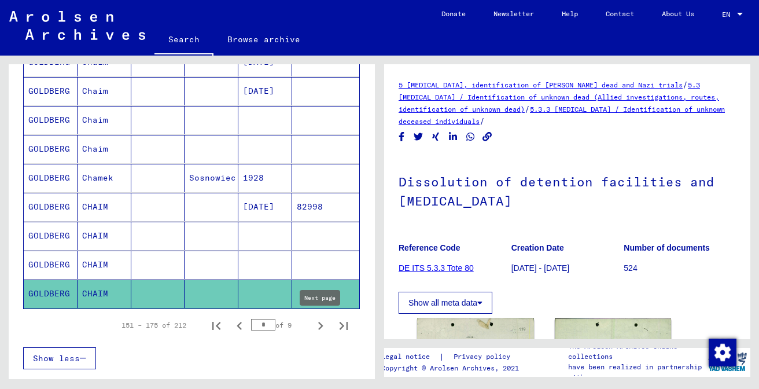
click at [321, 324] on icon "Next page" at bounding box center [320, 326] width 5 height 8
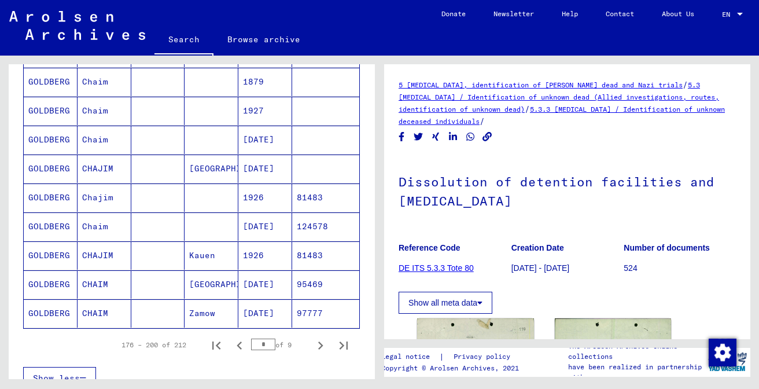
scroll to position [638, 0]
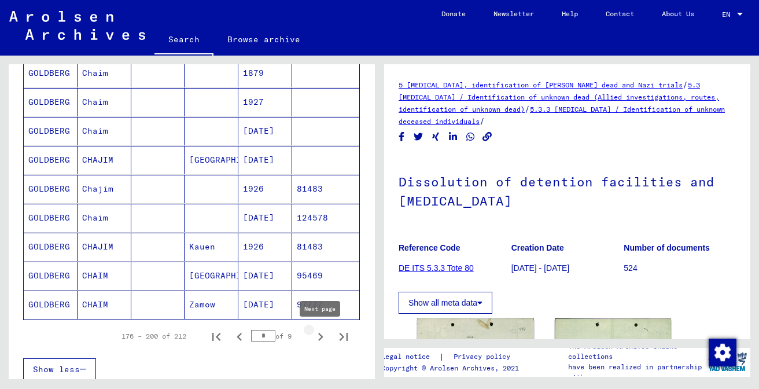
click at [320, 337] on icon "Next page" at bounding box center [320, 337] width 16 height 16
type input "*"
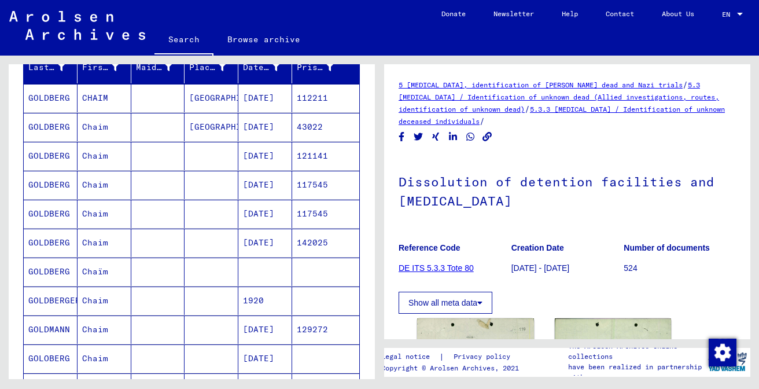
scroll to position [152, 0]
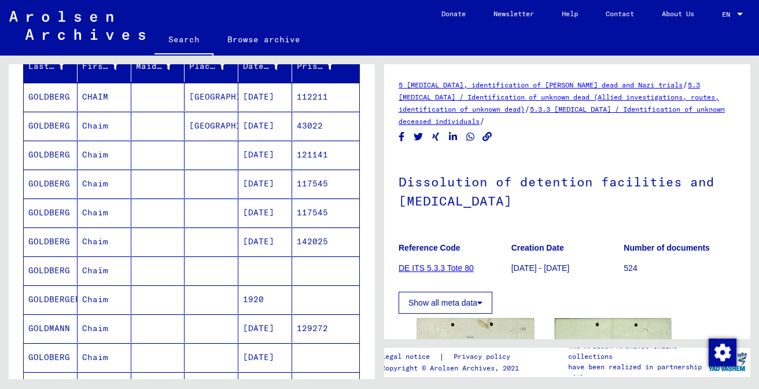
click at [268, 268] on mat-cell at bounding box center [265, 270] width 54 height 28
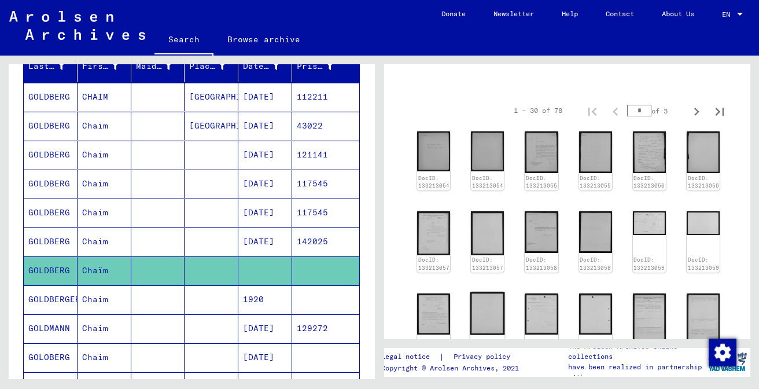
scroll to position [100, 0]
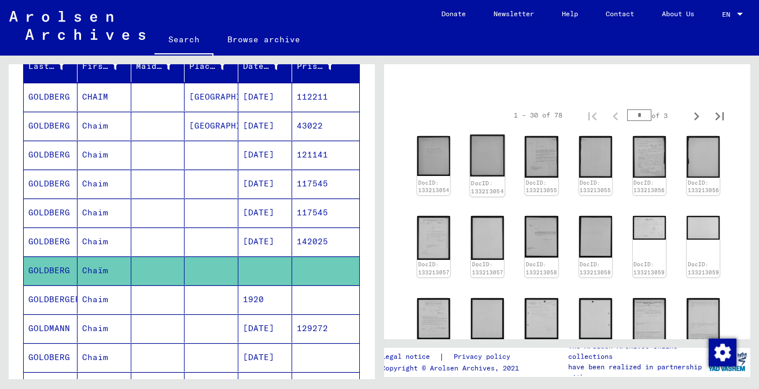
click at [486, 160] on img at bounding box center [487, 156] width 35 height 42
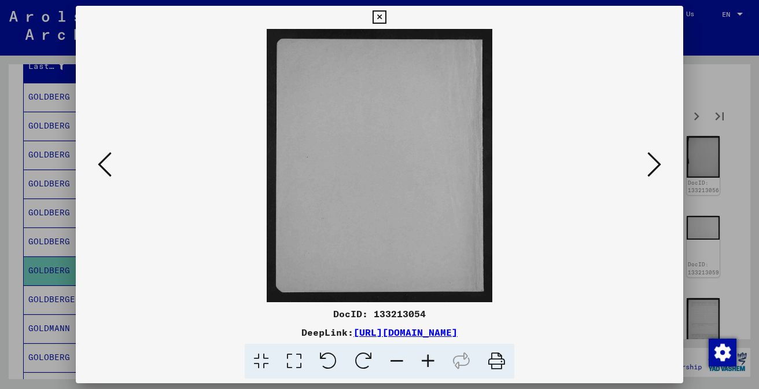
click at [486, 160] on img at bounding box center [379, 165] width 529 height 273
click at [654, 158] on icon at bounding box center [654, 164] width 14 height 28
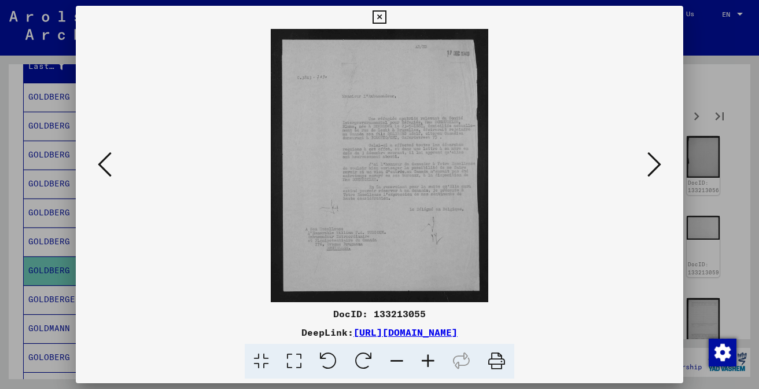
click at [655, 160] on icon at bounding box center [654, 164] width 14 height 28
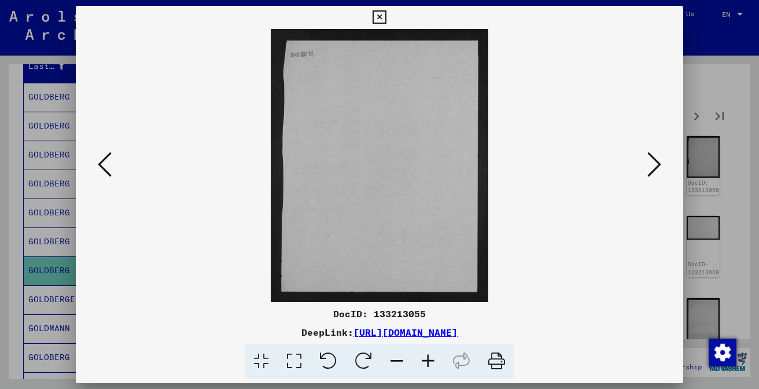
click at [655, 160] on icon at bounding box center [654, 164] width 14 height 28
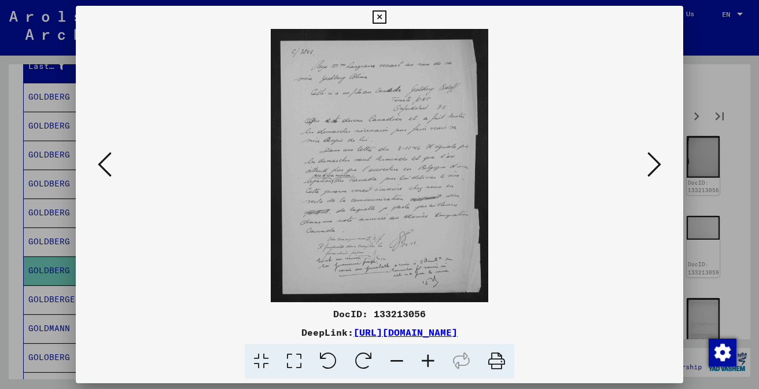
click at [655, 160] on icon at bounding box center [654, 164] width 14 height 28
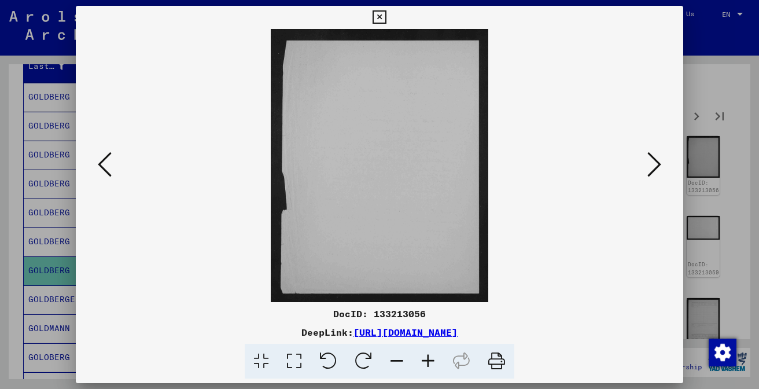
click at [655, 160] on icon at bounding box center [654, 164] width 14 height 28
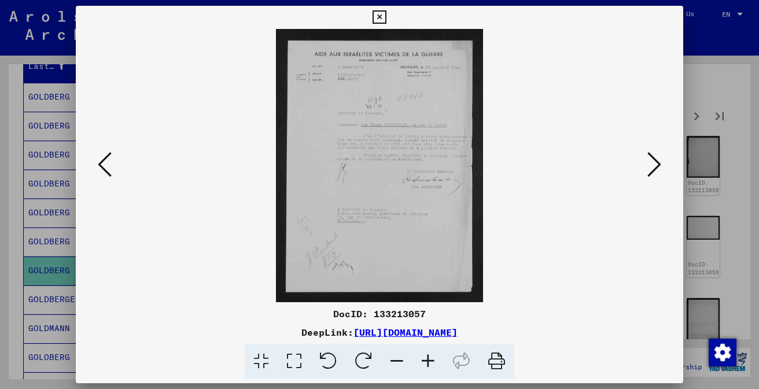
click at [389, 27] on button at bounding box center [379, 17] width 20 height 23
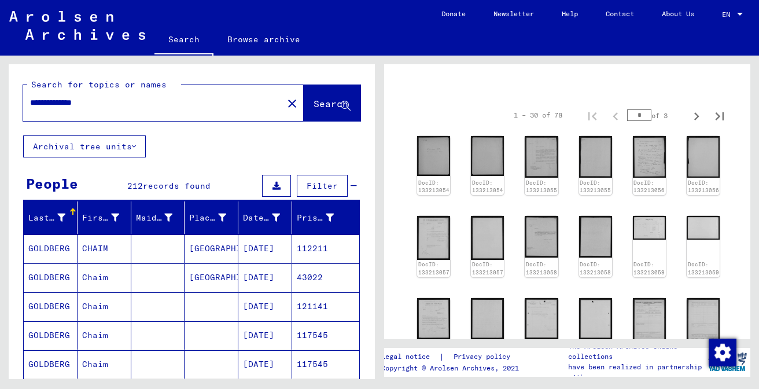
scroll to position [0, 0]
drag, startPoint x: 113, startPoint y: 108, endPoint x: 19, endPoint y: 107, distance: 94.3
click at [19, 107] on div "**********" at bounding box center [192, 99] width 366 height 71
click at [314, 108] on span "Search" at bounding box center [331, 104] width 35 height 12
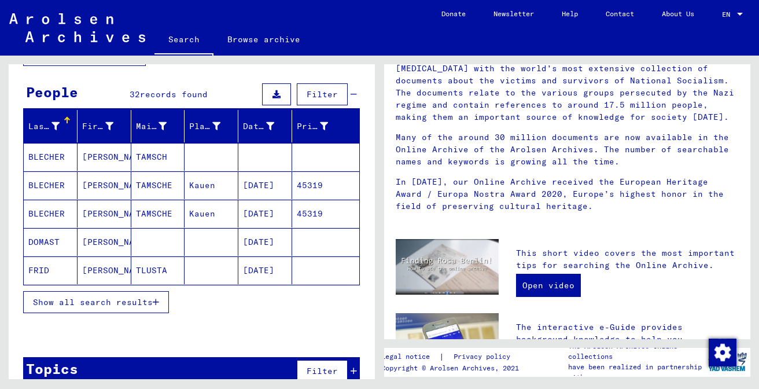
scroll to position [95, 0]
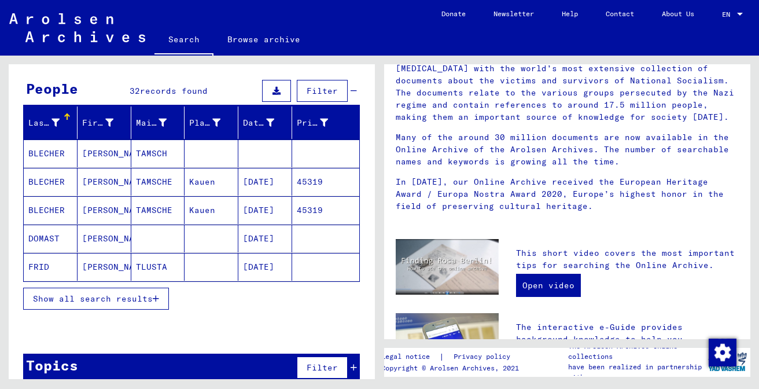
click at [132, 301] on span "Show all search results" at bounding box center [93, 298] width 120 height 10
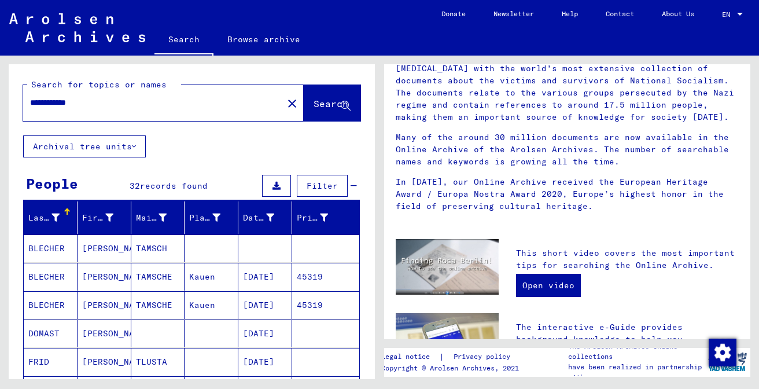
scroll to position [0, 0]
drag, startPoint x: 60, startPoint y: 100, endPoint x: 5, endPoint y: 101, distance: 55.0
click at [5, 101] on div "**********" at bounding box center [189, 217] width 379 height 323
type input "**********"
click at [312, 112] on button "Search" at bounding box center [332, 103] width 57 height 36
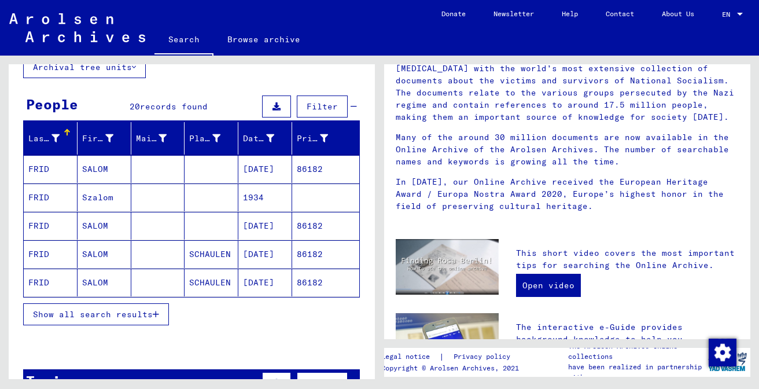
scroll to position [87, 0]
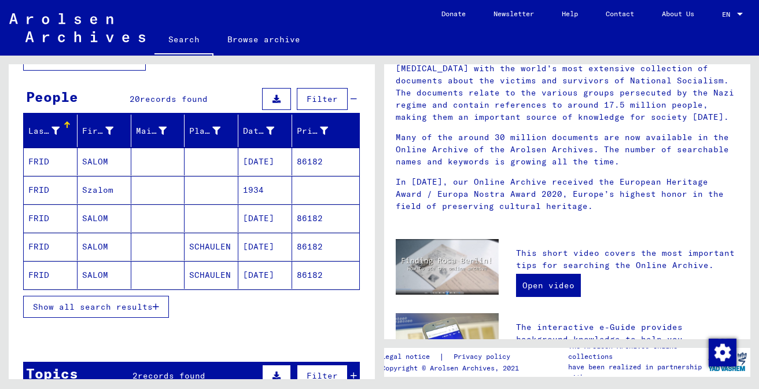
click at [158, 308] on icon "button" at bounding box center [156, 307] width 6 height 8
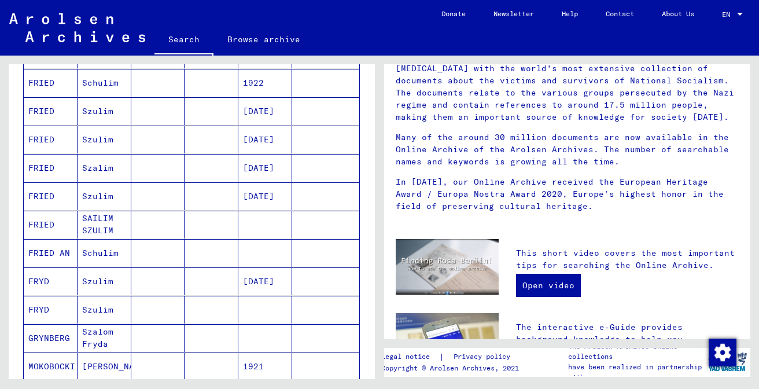
scroll to position [340, 0]
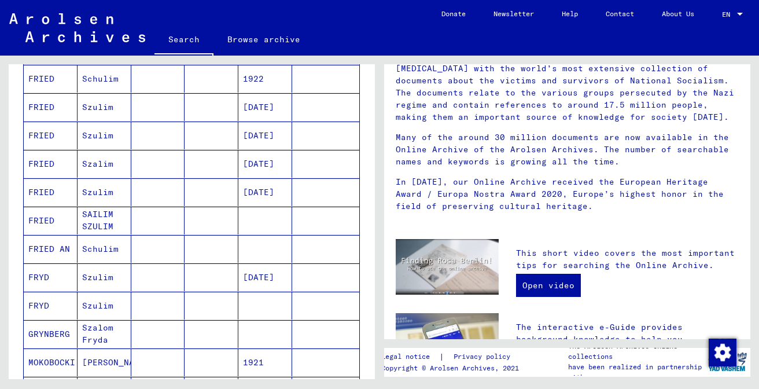
click at [113, 309] on mat-cell "Szulim" at bounding box center [105, 306] width 54 height 28
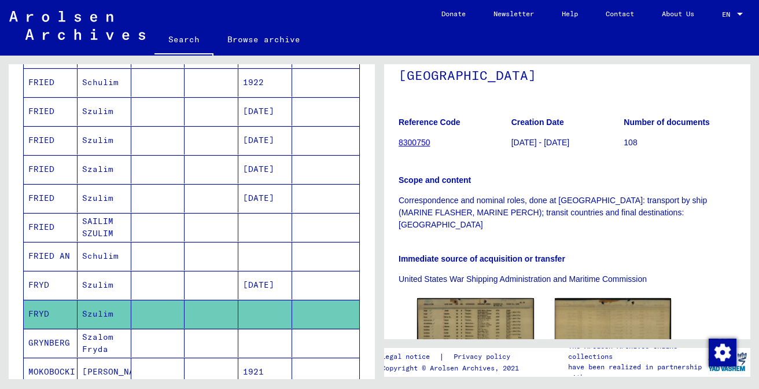
scroll to position [159, 0]
click at [454, 298] on img at bounding box center [475, 335] width 123 height 80
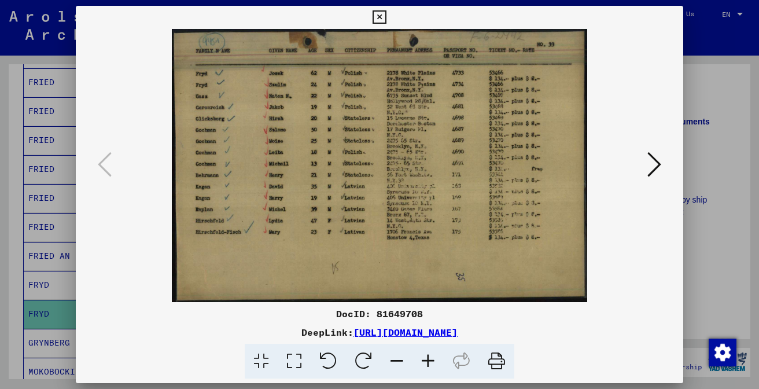
scroll to position [0, 0]
click at [424, 357] on icon at bounding box center [427, 361] width 31 height 35
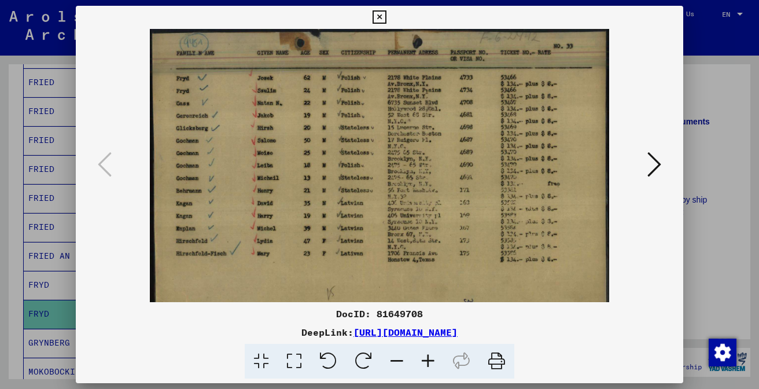
click at [424, 357] on icon at bounding box center [427, 361] width 31 height 35
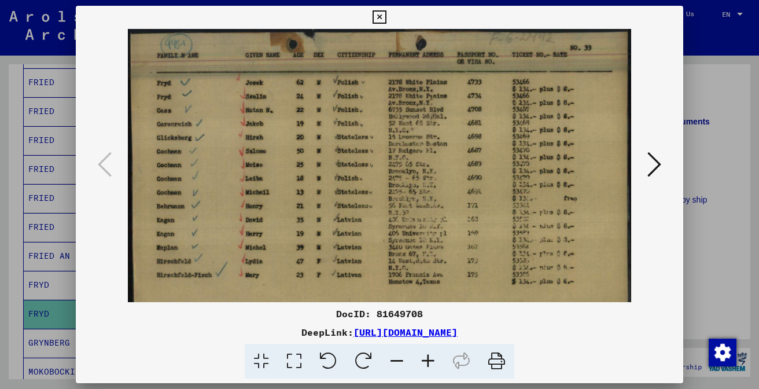
click at [424, 357] on icon at bounding box center [427, 361] width 31 height 35
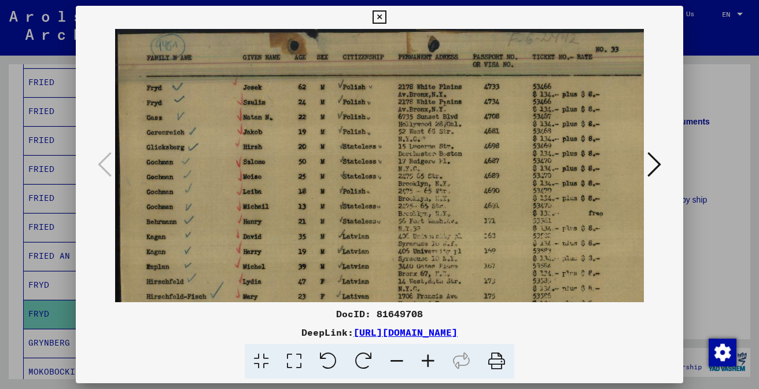
click at [386, 19] on icon at bounding box center [379, 17] width 13 height 14
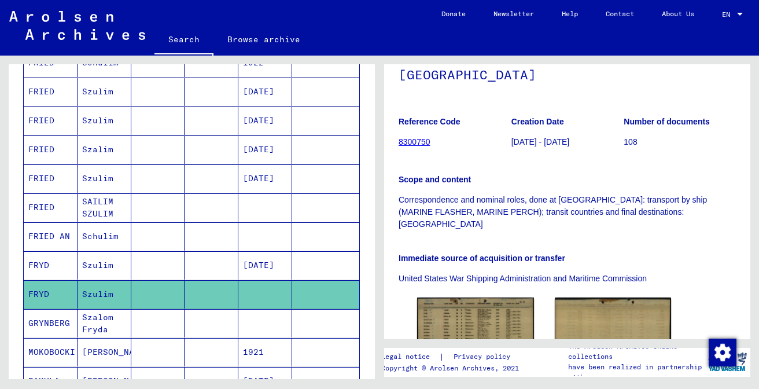
scroll to position [360, 0]
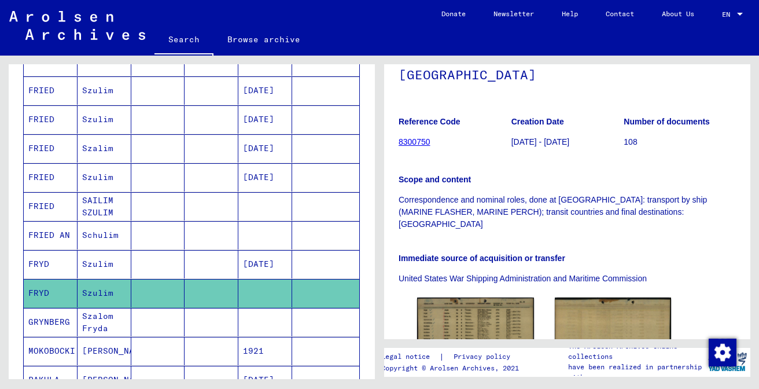
click at [260, 204] on mat-cell at bounding box center [265, 206] width 54 height 28
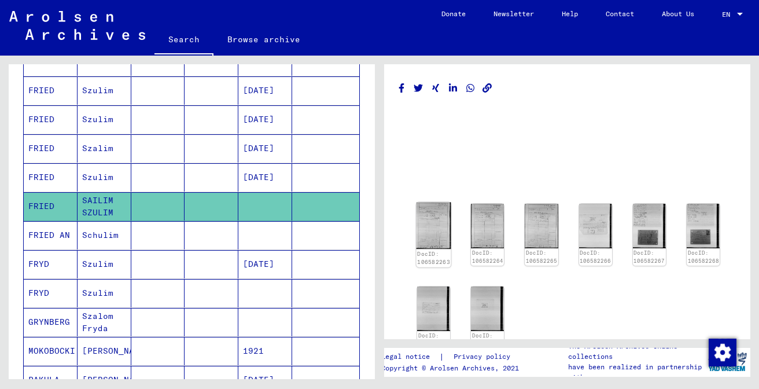
click at [430, 211] on img at bounding box center [433, 225] width 35 height 46
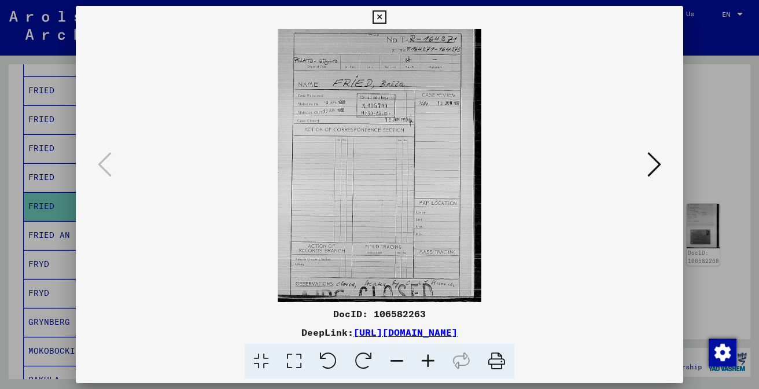
click at [430, 211] on img at bounding box center [379, 165] width 529 height 273
click at [426, 360] on icon at bounding box center [427, 361] width 31 height 35
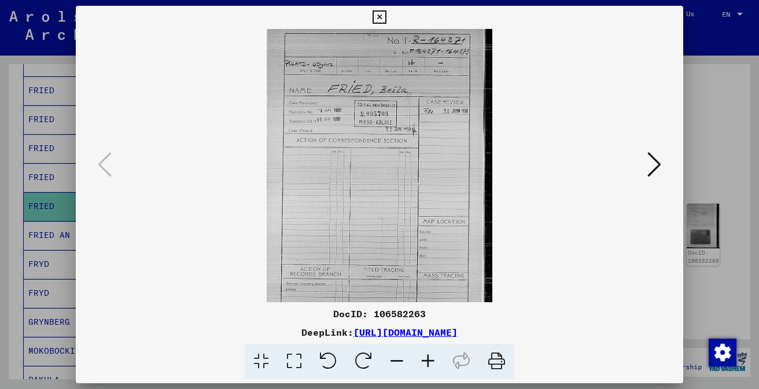
click at [425, 359] on icon at bounding box center [427, 361] width 31 height 35
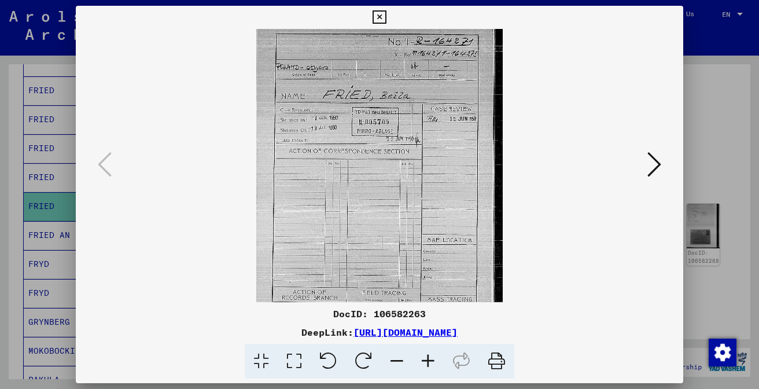
click at [386, 20] on icon at bounding box center [379, 17] width 13 height 14
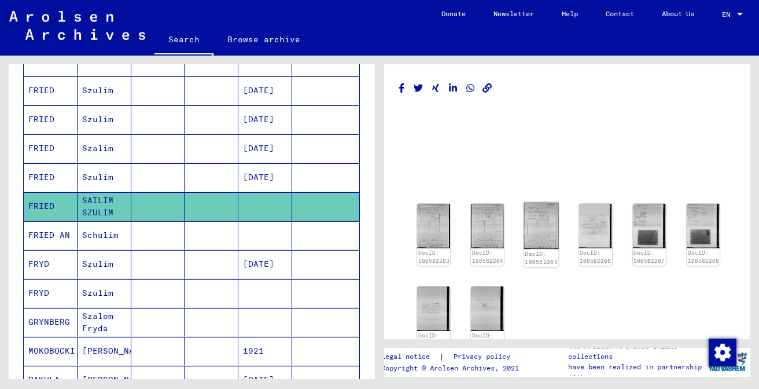
click at [532, 227] on img at bounding box center [541, 225] width 35 height 46
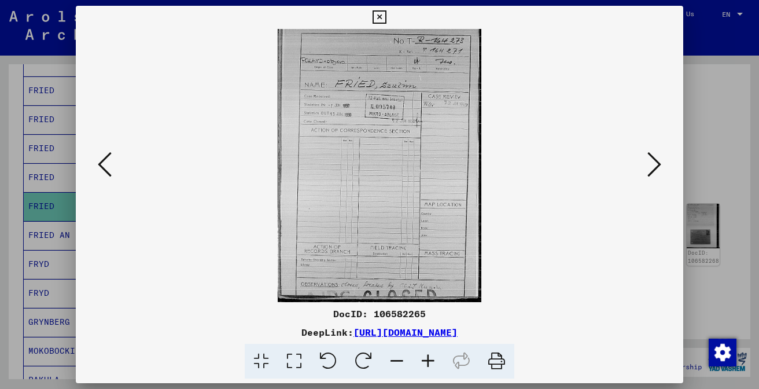
click at [429, 353] on icon at bounding box center [427, 361] width 31 height 35
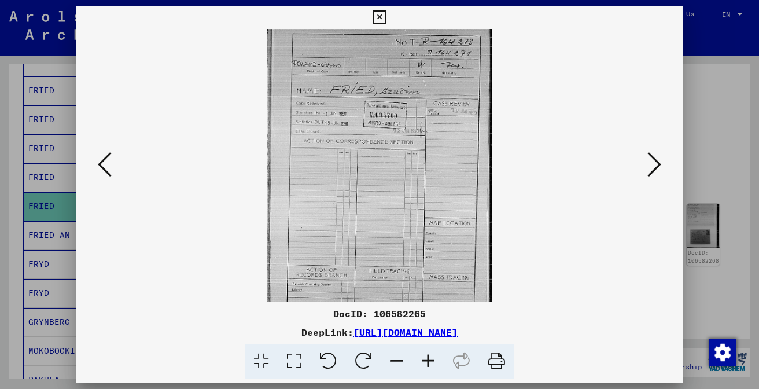
click at [429, 353] on icon at bounding box center [427, 361] width 31 height 35
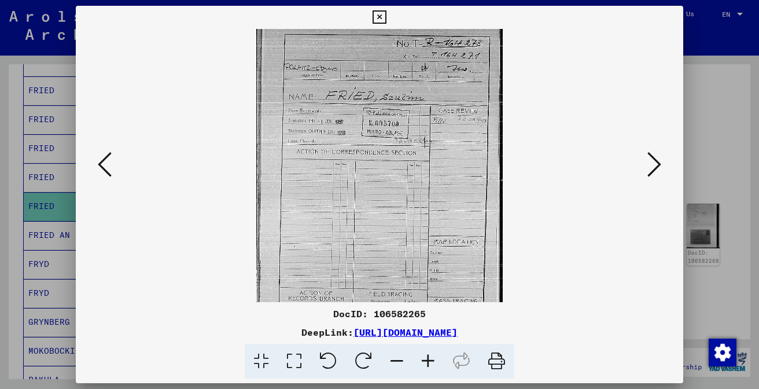
click at [429, 353] on icon at bounding box center [427, 361] width 31 height 35
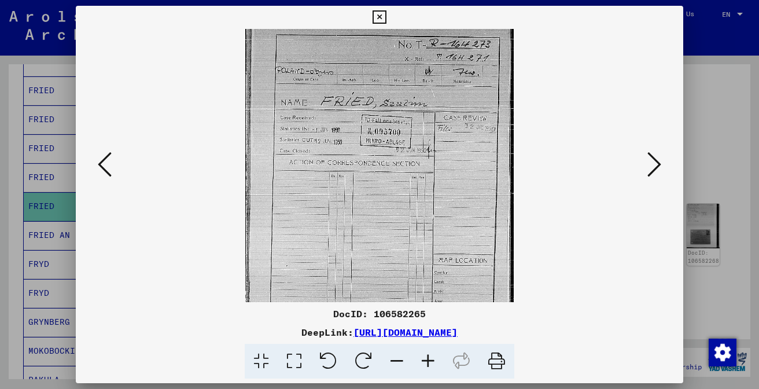
click at [429, 353] on icon at bounding box center [427, 361] width 31 height 35
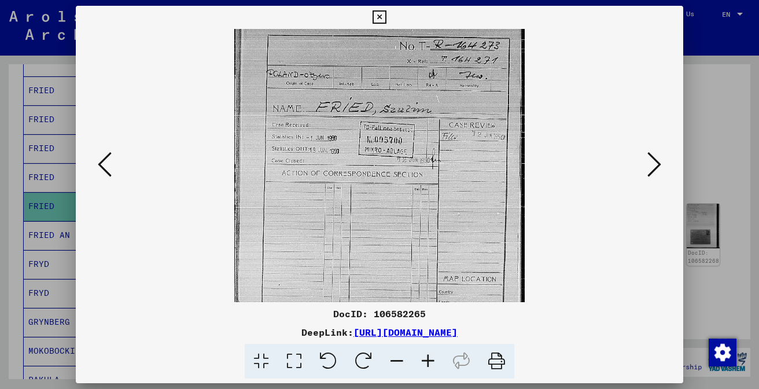
click at [429, 353] on icon at bounding box center [427, 361] width 31 height 35
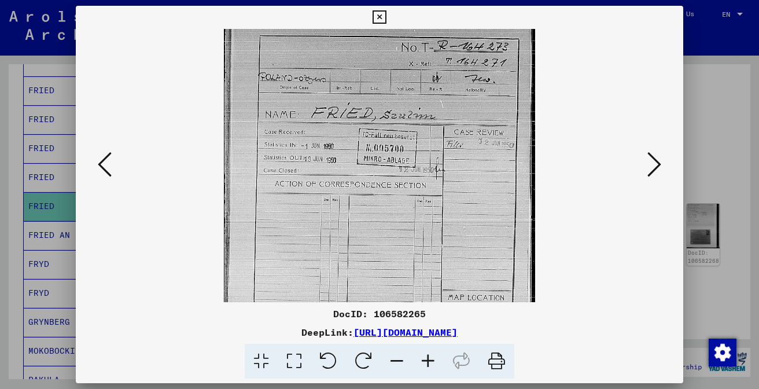
click at [429, 353] on icon at bounding box center [427, 361] width 31 height 35
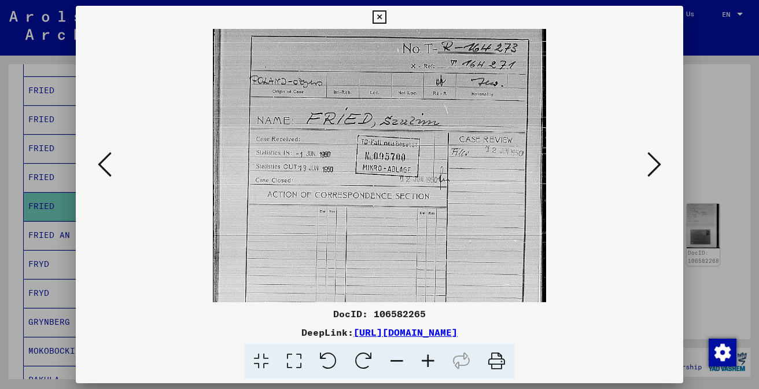
click at [429, 353] on icon at bounding box center [427, 361] width 31 height 35
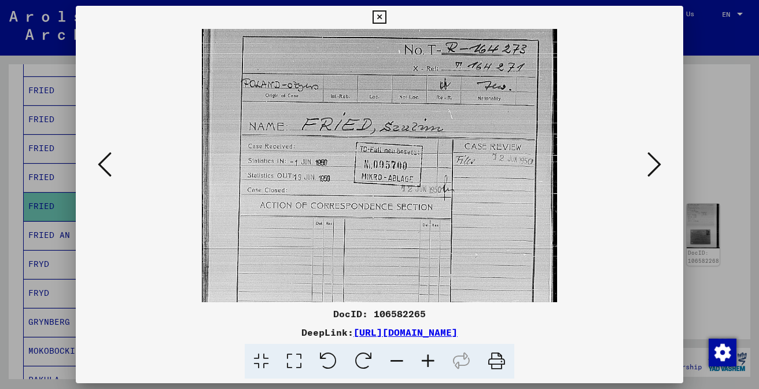
click at [429, 353] on icon at bounding box center [427, 361] width 31 height 35
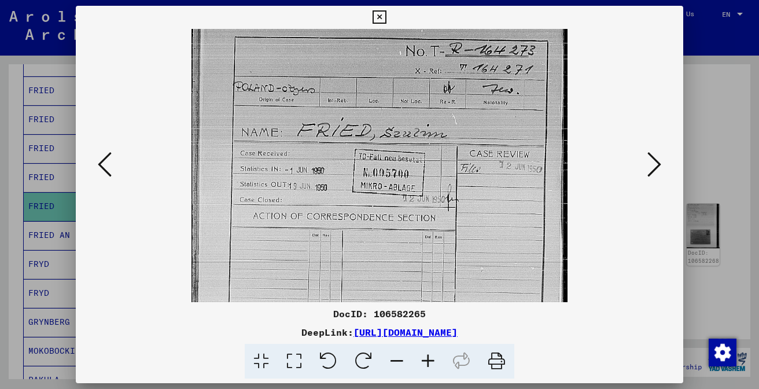
drag, startPoint x: 403, startPoint y: 217, endPoint x: 382, endPoint y: 234, distance: 26.4
click at [382, 234] on img at bounding box center [379, 281] width 377 height 504
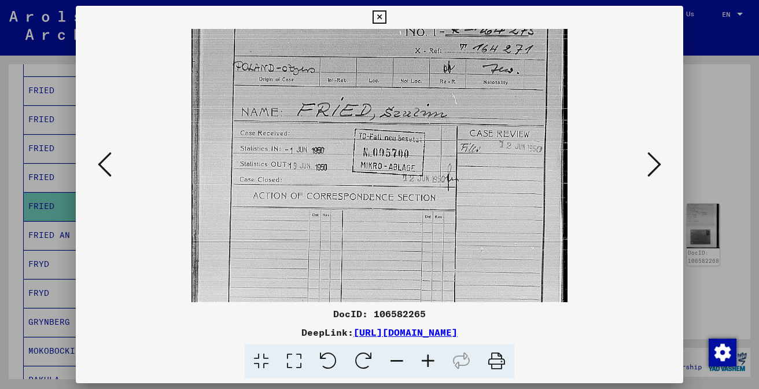
scroll to position [21, 0]
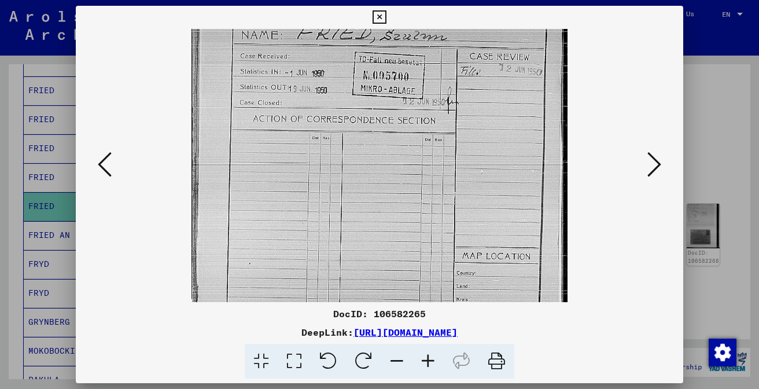
drag, startPoint x: 382, startPoint y: 234, endPoint x: 403, endPoint y: 134, distance: 101.8
click at [427, 156] on img at bounding box center [379, 181] width 377 height 504
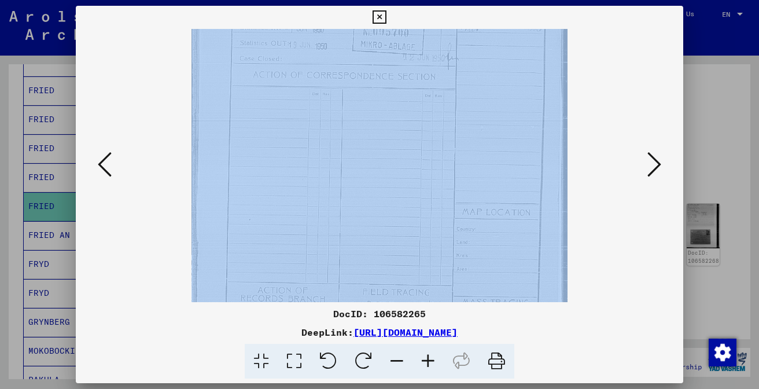
scroll to position [150, 0]
drag, startPoint x: 427, startPoint y: 156, endPoint x: 428, endPoint y: 105, distance: 50.9
click at [428, 105] on img at bounding box center [379, 131] width 377 height 504
click at [436, 174] on img at bounding box center [379, 131] width 377 height 504
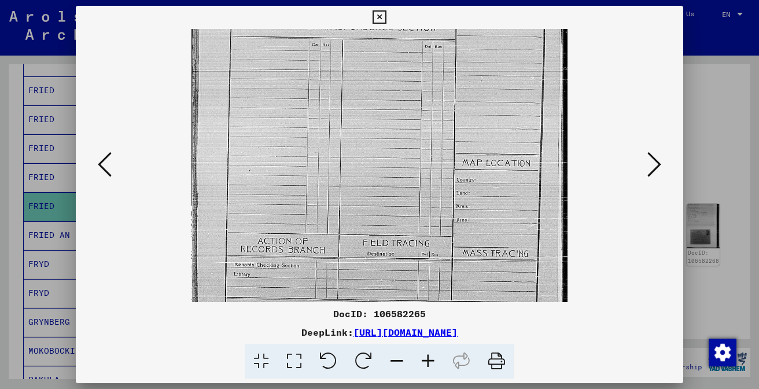
scroll to position [231, 0]
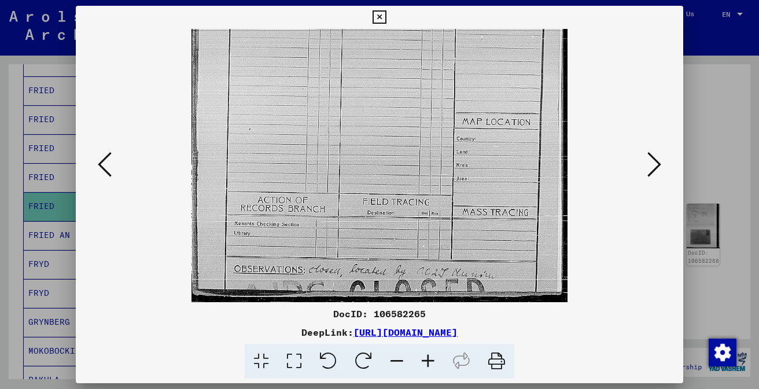
drag, startPoint x: 426, startPoint y: 208, endPoint x: 426, endPoint y: 63, distance: 144.6
click at [655, 159] on icon at bounding box center [654, 164] width 14 height 28
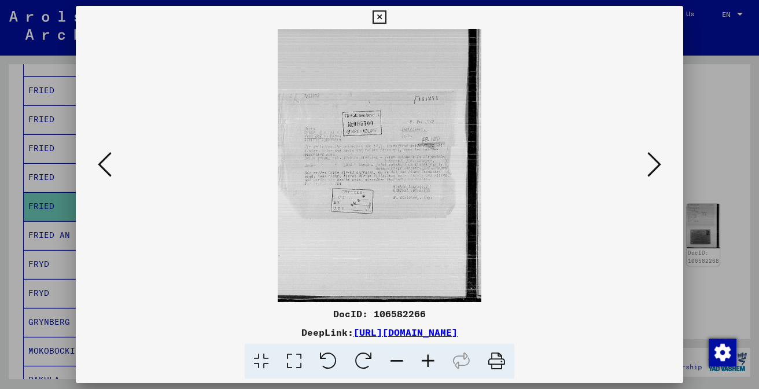
click at [418, 172] on img at bounding box center [380, 165] width 204 height 273
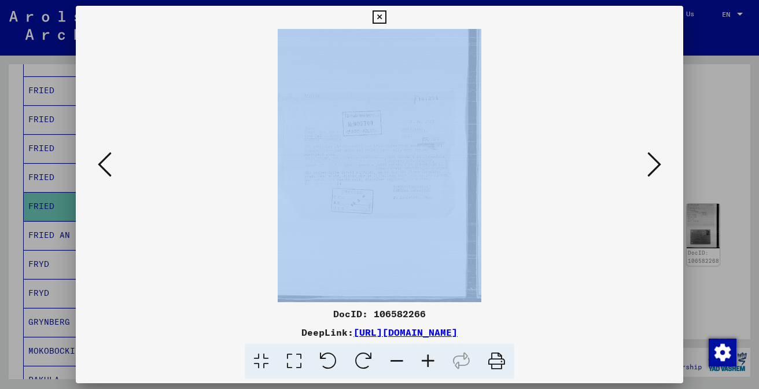
click at [418, 172] on img at bounding box center [380, 165] width 204 height 273
click at [419, 172] on img at bounding box center [380, 165] width 204 height 273
click at [416, 170] on img at bounding box center [380, 165] width 204 height 273
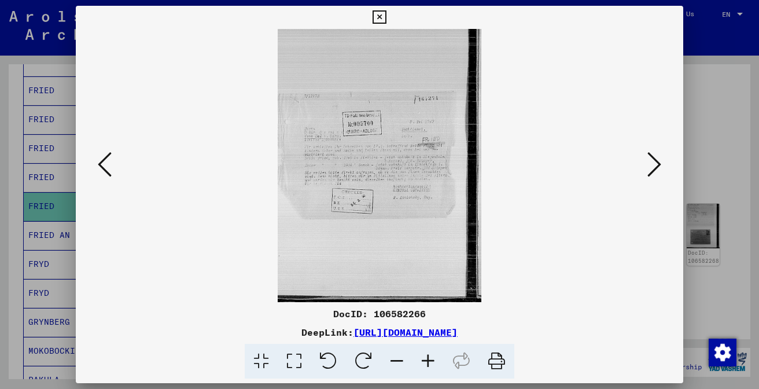
click at [414, 168] on img at bounding box center [380, 165] width 204 height 273
click at [386, 20] on icon at bounding box center [379, 17] width 13 height 14
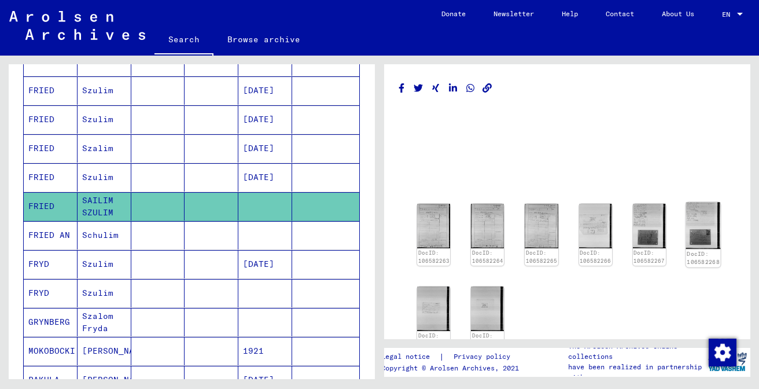
click at [698, 219] on img at bounding box center [703, 225] width 35 height 46
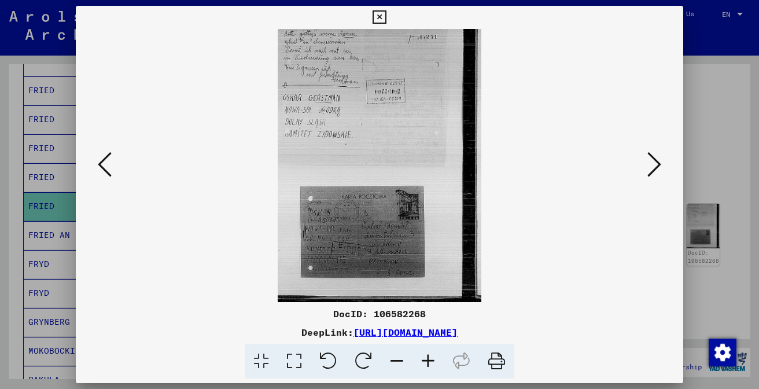
click at [386, 22] on icon at bounding box center [379, 17] width 13 height 14
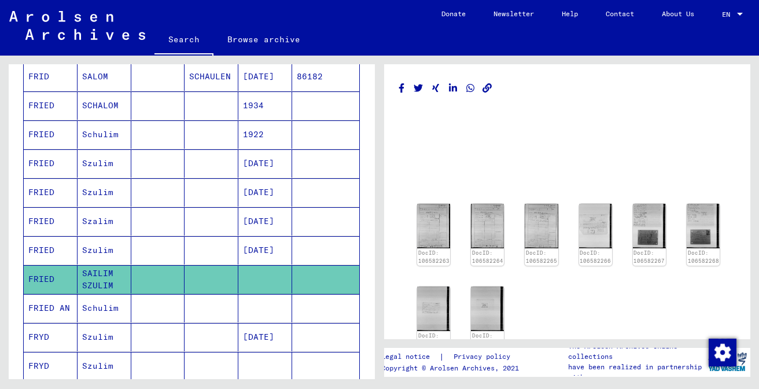
scroll to position [283, 0]
